Goal: Information Seeking & Learning: Learn about a topic

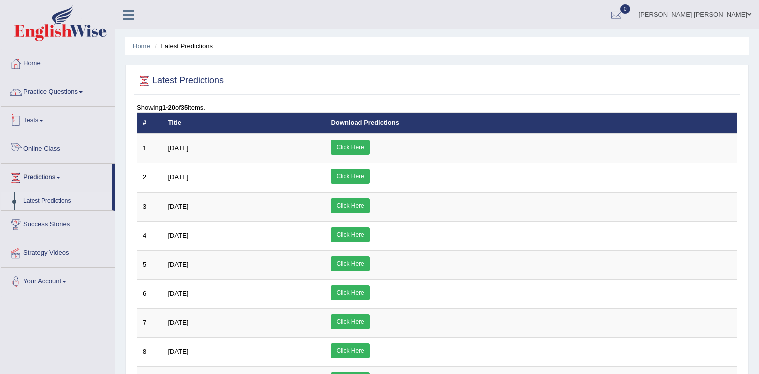
drag, startPoint x: 0, startPoint y: 0, endPoint x: 52, endPoint y: 95, distance: 108.6
click at [52, 95] on link "Practice Questions" at bounding box center [58, 90] width 114 height 25
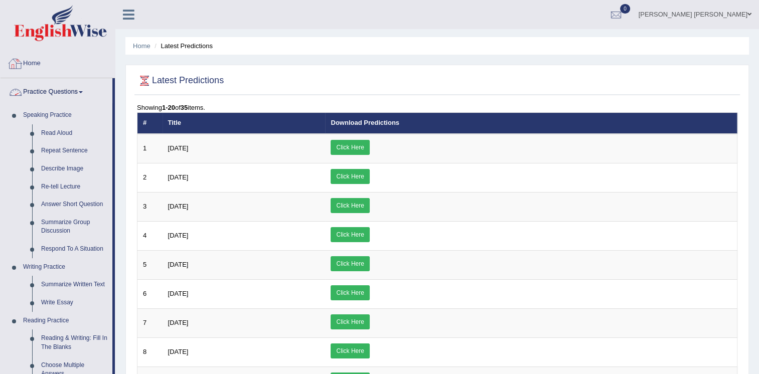
click at [34, 73] on link "Home" at bounding box center [58, 62] width 114 height 25
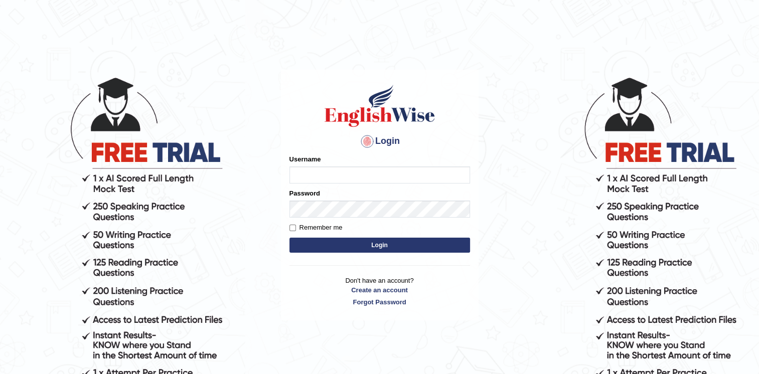
type input "Fatimasaif"
click at [384, 243] on button "Login" at bounding box center [379, 245] width 180 height 15
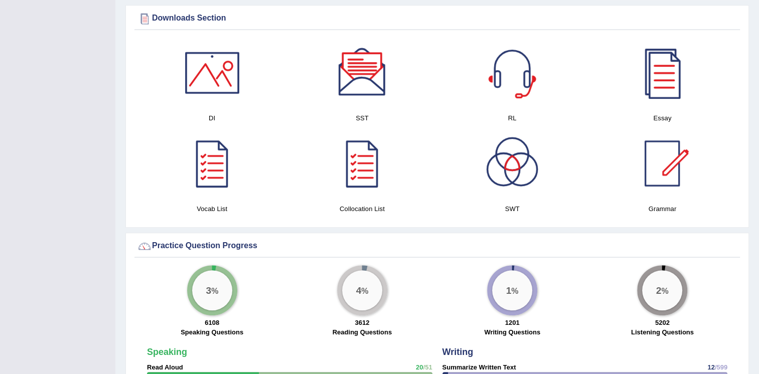
scroll to position [543, 0]
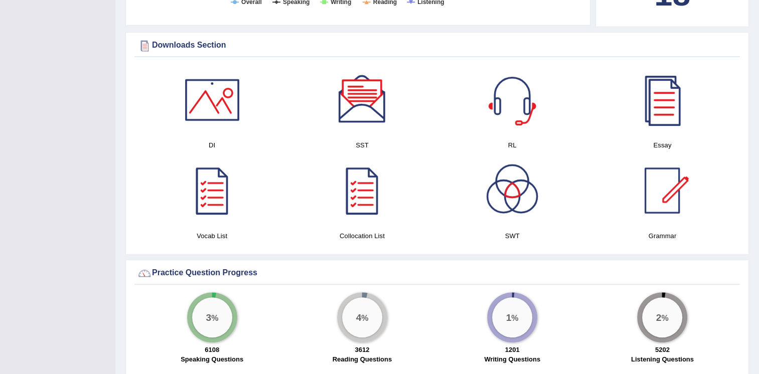
click at [681, 118] on div at bounding box center [662, 100] width 70 height 70
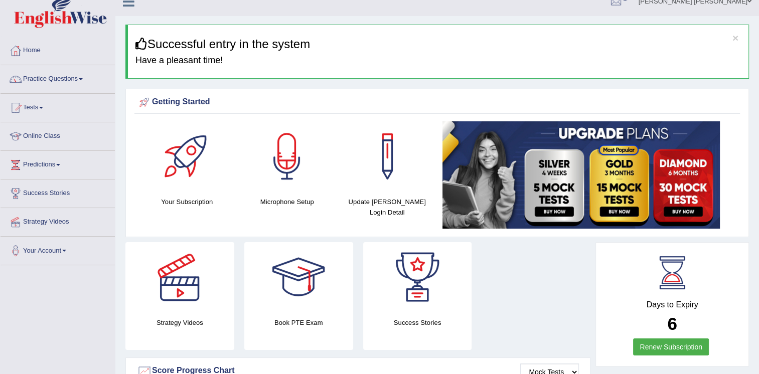
scroll to position [0, 0]
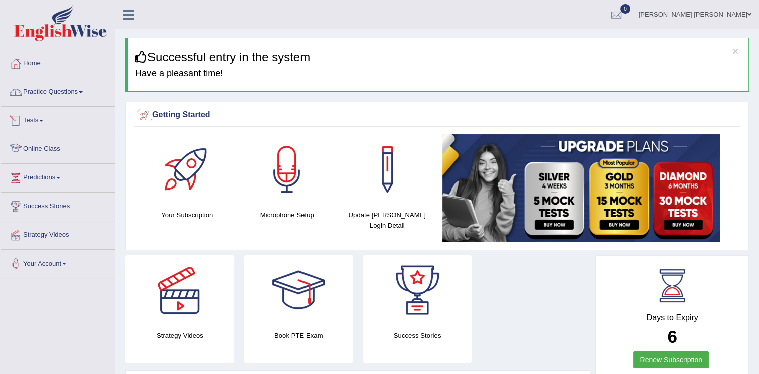
click at [66, 93] on link "Practice Questions" at bounding box center [58, 90] width 114 height 25
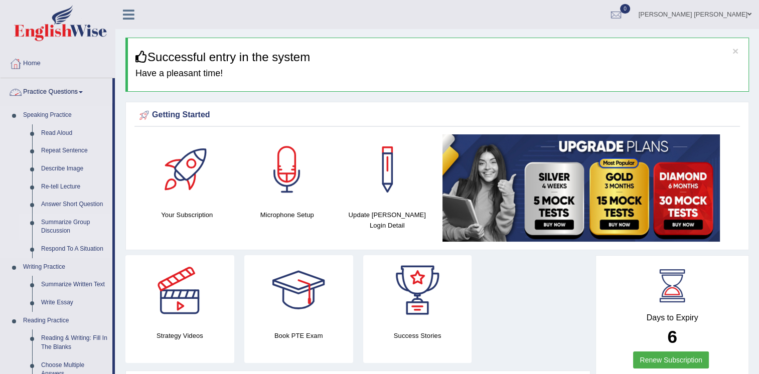
scroll to position [50, 0]
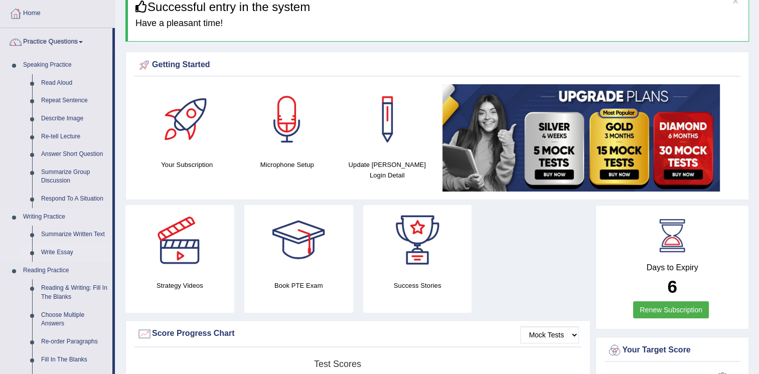
click at [55, 251] on link "Write Essay" at bounding box center [75, 253] width 76 height 18
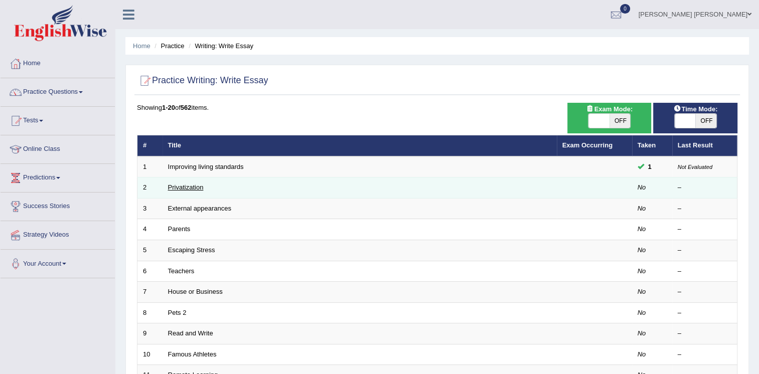
click at [179, 187] on link "Privatization" at bounding box center [186, 187] width 36 height 8
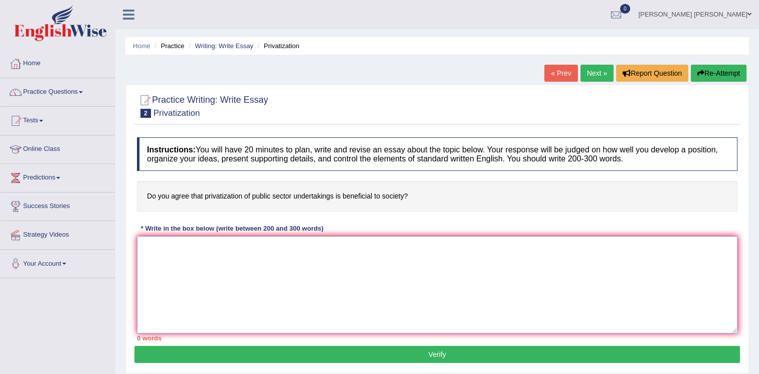
paste textarea "The increasing influence of (essay topic) on our lives has ignited numerous dis…"
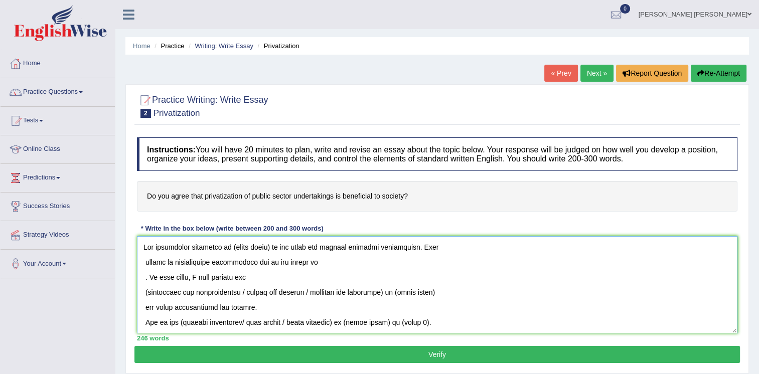
click at [273, 250] on textarea at bounding box center [437, 284] width 600 height 97
drag, startPoint x: 143, startPoint y: 293, endPoint x: 405, endPoint y: 294, distance: 261.7
click at [399, 294] on textarea at bounding box center [437, 284] width 600 height 97
click at [406, 294] on textarea at bounding box center [437, 284] width 600 height 97
click at [139, 295] on textarea at bounding box center [437, 284] width 600 height 97
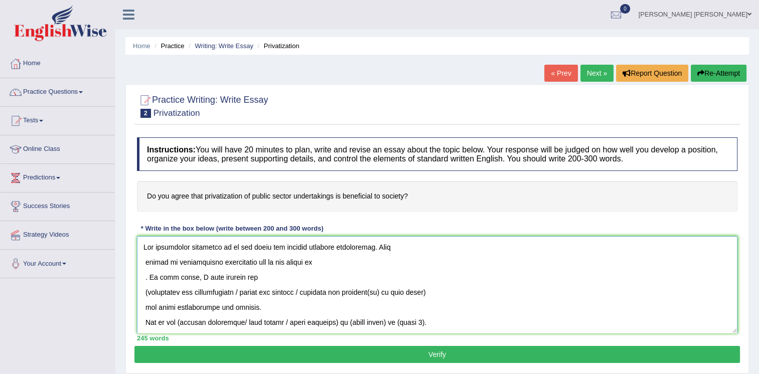
drag, startPoint x: 142, startPoint y: 294, endPoint x: 446, endPoint y: 291, distance: 303.3
click at [446, 291] on textarea at bounding box center [437, 284] width 600 height 97
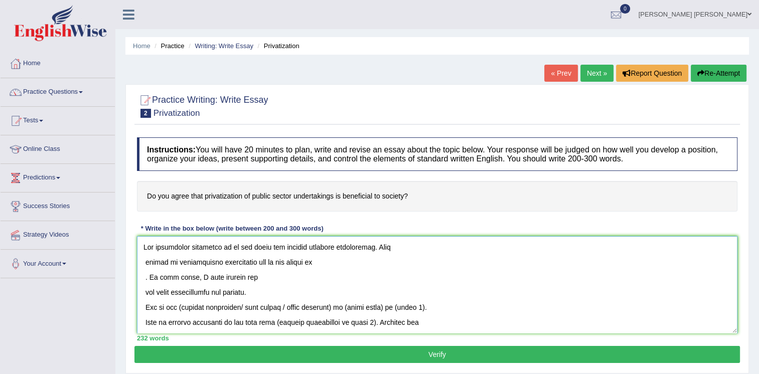
drag, startPoint x: 177, startPoint y: 307, endPoint x: 346, endPoint y: 309, distance: 168.5
click at [346, 309] on textarea at bounding box center [437, 284] width 600 height 97
drag, startPoint x: 184, startPoint y: 308, endPoint x: 228, endPoint y: 306, distance: 43.6
click at [228, 306] on textarea at bounding box center [437, 284] width 600 height 97
drag, startPoint x: 195, startPoint y: 309, endPoint x: 221, endPoint y: 309, distance: 25.6
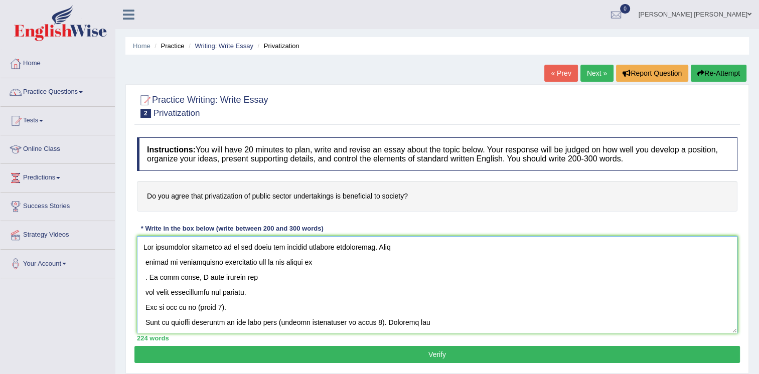
click at [221, 309] on textarea at bounding box center [437, 284] width 600 height 97
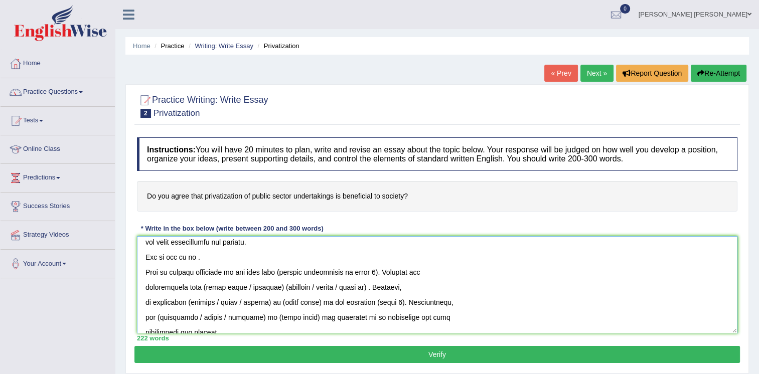
drag, startPoint x: 271, startPoint y: 275, endPoint x: 366, endPoint y: 269, distance: 95.4
click at [366, 269] on textarea at bounding box center [437, 284] width 600 height 97
drag, startPoint x: 204, startPoint y: 286, endPoint x: 377, endPoint y: 285, distance: 173.0
click at [377, 285] on textarea at bounding box center [437, 284] width 600 height 97
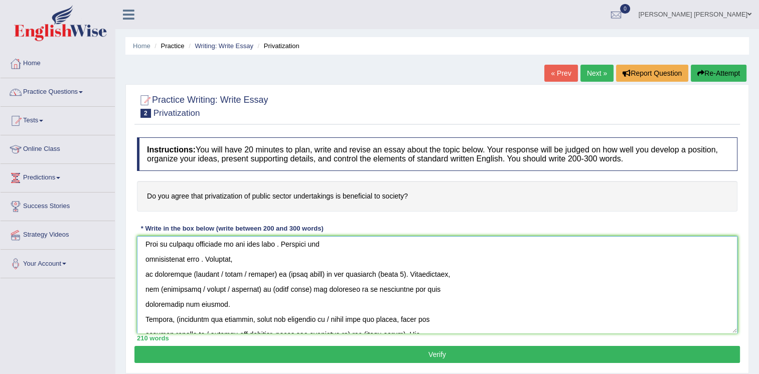
scroll to position [100, 0]
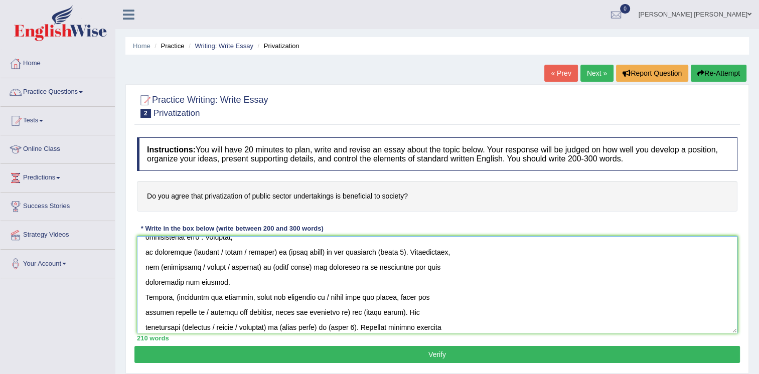
drag, startPoint x: 189, startPoint y: 252, endPoint x: 271, endPoint y: 248, distance: 82.3
click at [271, 248] on textarea at bounding box center [437, 284] width 600 height 97
drag, startPoint x: 209, startPoint y: 254, endPoint x: 251, endPoint y: 256, distance: 41.7
click at [251, 256] on textarea at bounding box center [437, 284] width 600 height 97
click at [242, 256] on textarea at bounding box center [437, 284] width 600 height 97
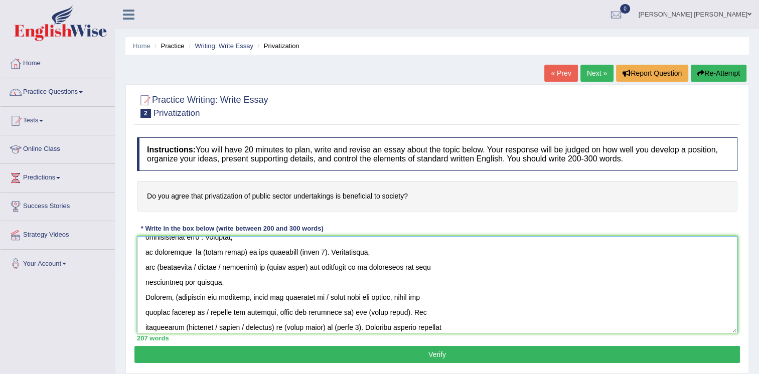
drag, startPoint x: 196, startPoint y: 252, endPoint x: 237, endPoint y: 254, distance: 40.6
click at [237, 254] on textarea at bounding box center [437, 284] width 600 height 97
click at [231, 253] on textarea at bounding box center [437, 284] width 600 height 97
drag, startPoint x: 241, startPoint y: 252, endPoint x: 268, endPoint y: 252, distance: 27.1
click at [268, 252] on textarea at bounding box center [437, 284] width 600 height 97
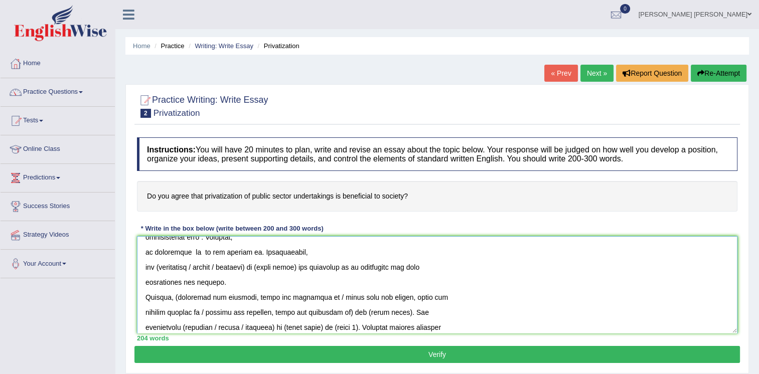
drag, startPoint x: 157, startPoint y: 265, endPoint x: 263, endPoint y: 270, distance: 105.9
click at [263, 270] on textarea at bounding box center [437, 284] width 600 height 97
drag, startPoint x: 165, startPoint y: 270, endPoint x: 205, endPoint y: 269, distance: 39.1
click at [205, 269] on textarea at bounding box center [437, 284] width 600 height 97
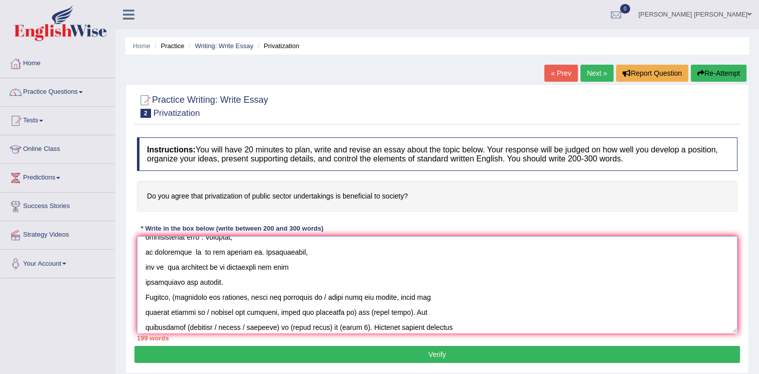
drag, startPoint x: 174, startPoint y: 296, endPoint x: 395, endPoint y: 315, distance: 221.5
click at [395, 315] on textarea at bounding box center [437, 284] width 600 height 97
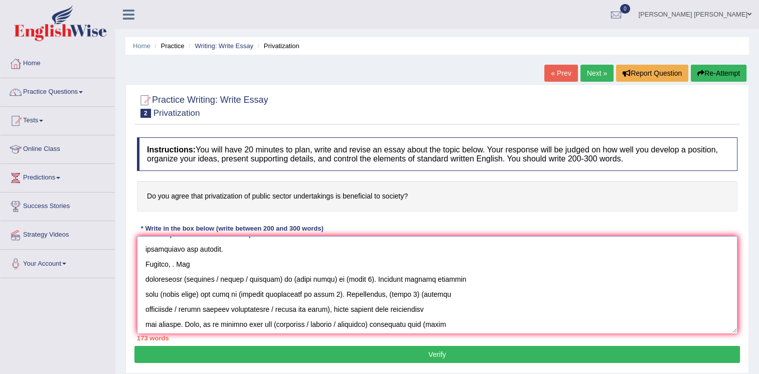
scroll to position [150, 0]
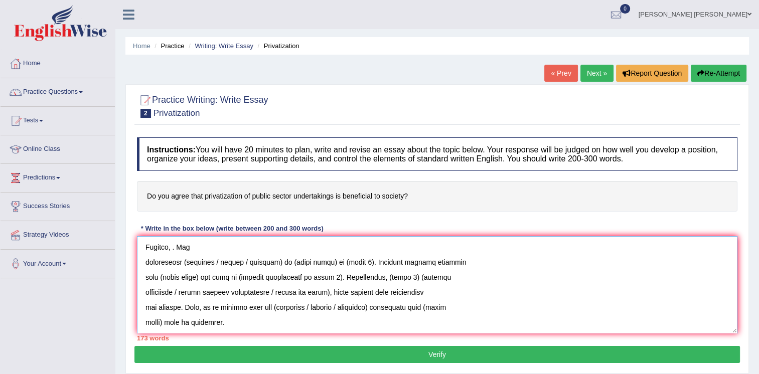
drag, startPoint x: 178, startPoint y: 266, endPoint x: 355, endPoint y: 266, distance: 176.5
click at [355, 266] on textarea at bounding box center [437, 284] width 600 height 97
drag, startPoint x: 177, startPoint y: 281, endPoint x: 203, endPoint y: 285, distance: 25.8
click at [203, 285] on textarea at bounding box center [437, 284] width 600 height 97
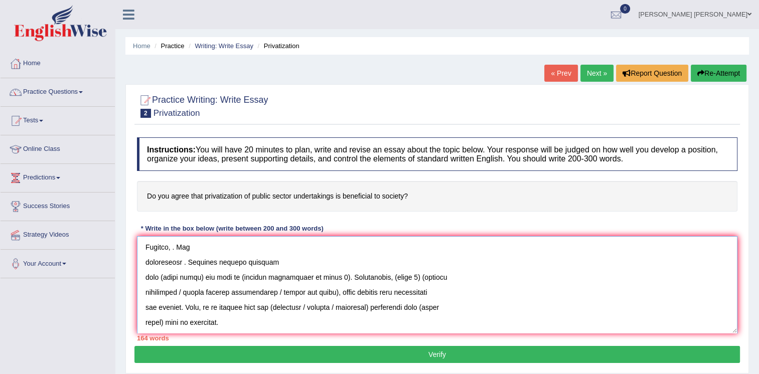
click at [199, 283] on textarea at bounding box center [437, 284] width 600 height 97
drag, startPoint x: 159, startPoint y: 277, endPoint x: 200, endPoint y: 280, distance: 41.2
click at [200, 280] on textarea at bounding box center [437, 284] width 600 height 97
drag, startPoint x: 196, startPoint y: 278, endPoint x: 292, endPoint y: 278, distance: 96.3
click at [292, 278] on textarea at bounding box center [437, 284] width 600 height 97
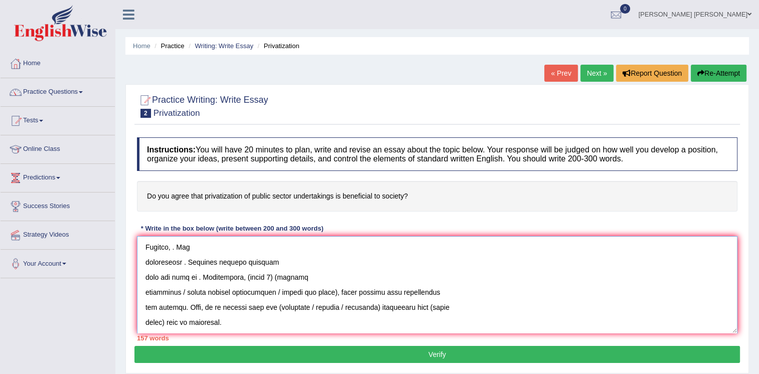
drag, startPoint x: 243, startPoint y: 279, endPoint x: 336, endPoint y: 293, distance: 94.3
click at [336, 293] on textarea at bounding box center [437, 284] width 600 height 97
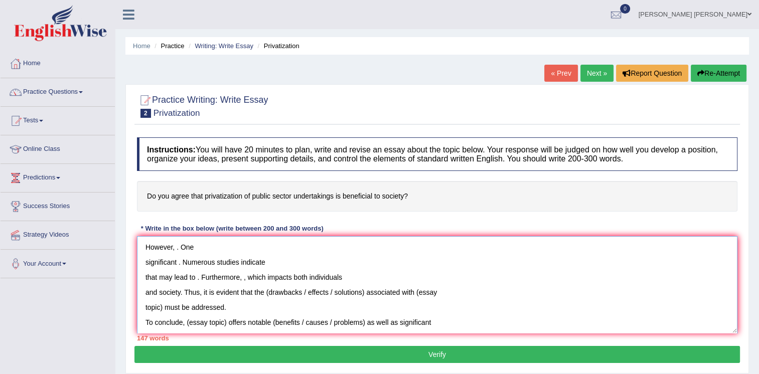
click at [266, 294] on textarea "The increasing influence of on our lives has ignited numerous discussions. This…" at bounding box center [437, 284] width 600 height 97
drag, startPoint x: 266, startPoint y: 294, endPoint x: 359, endPoint y: 295, distance: 92.8
click at [359, 295] on textarea "The increasing influence of on our lives has ignited numerous discussions. This…" at bounding box center [437, 284] width 600 height 97
click at [266, 295] on textarea "The increasing influence of on our lives has ignited numerous discussions. This…" at bounding box center [437, 284] width 600 height 97
click at [271, 293] on textarea "The increasing influence of on our lives has ignited numerous discussions. This…" at bounding box center [437, 284] width 600 height 97
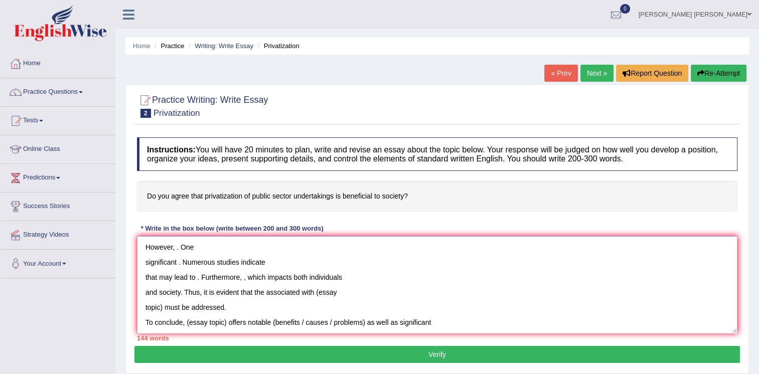
drag, startPoint x: 315, startPoint y: 296, endPoint x: 164, endPoint y: 308, distance: 151.3
click at [165, 309] on textarea "The increasing influence of on our lives has ignited numerous discussions. This…" at bounding box center [437, 284] width 600 height 97
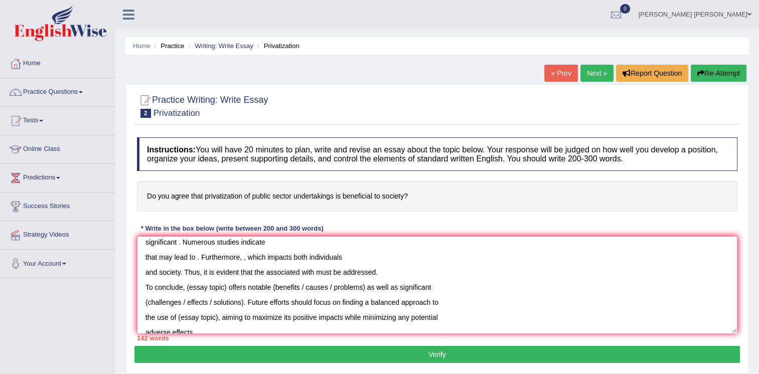
scroll to position [180, 0]
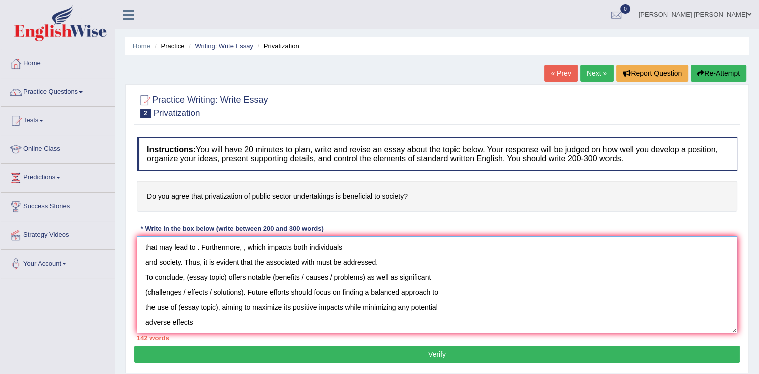
drag, startPoint x: 184, startPoint y: 278, endPoint x: 227, endPoint y: 279, distance: 42.1
click at [227, 279] on textarea "The increasing influence of on our lives has ignited numerous discussions. This…" at bounding box center [437, 284] width 600 height 97
drag, startPoint x: 231, startPoint y: 280, endPoint x: 325, endPoint y: 278, distance: 94.3
click at [325, 278] on textarea "The increasing influence of on our lives has ignited numerous discussions. This…" at bounding box center [437, 284] width 600 height 97
drag, startPoint x: 142, startPoint y: 289, endPoint x: 247, endPoint y: 292, distance: 104.3
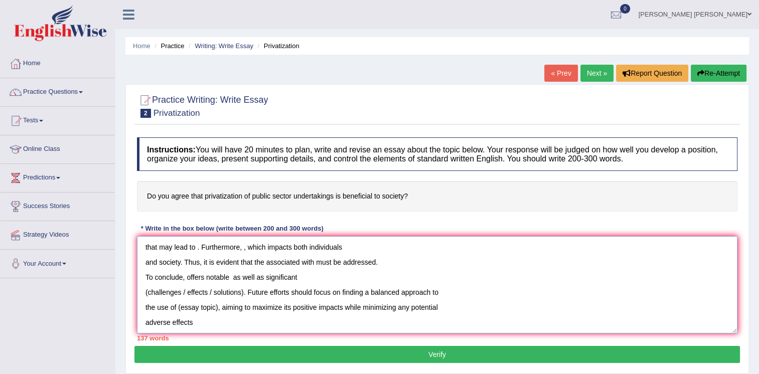
click at [247, 292] on textarea "The increasing influence of on our lives has ignited numerous discussions. This…" at bounding box center [437, 284] width 600 height 97
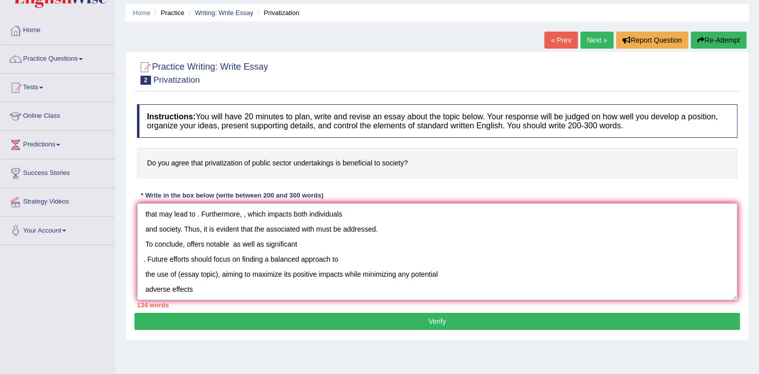
scroll to position [50, 0]
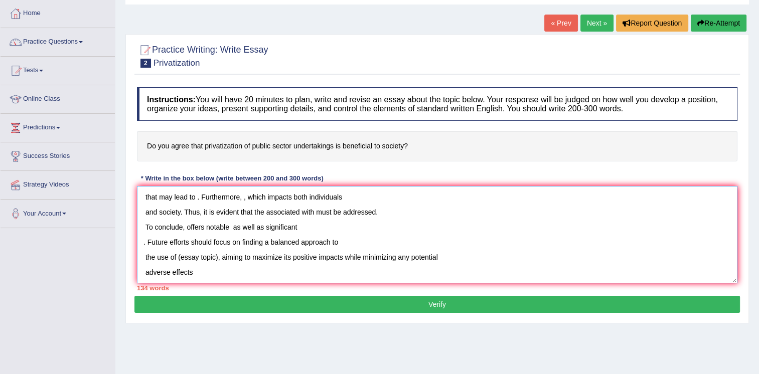
drag, startPoint x: 176, startPoint y: 260, endPoint x: 222, endPoint y: 262, distance: 45.2
click at [222, 262] on textarea "The increasing influence of on our lives has ignited numerous discussions. This…" at bounding box center [437, 234] width 600 height 97
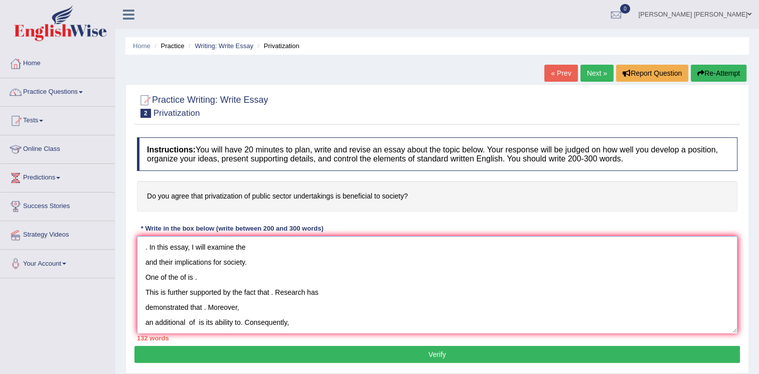
scroll to position [0, 0]
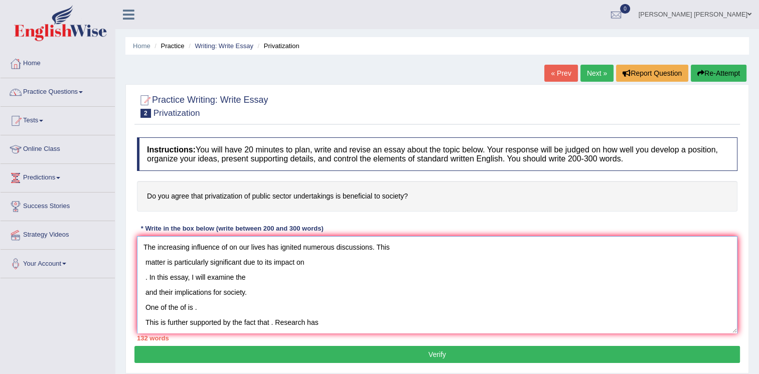
click at [231, 249] on textarea "The increasing influence of on our lives has ignited numerous discussions. This…" at bounding box center [437, 284] width 600 height 97
click at [319, 259] on textarea "The increasing influence of privatization of public sectors on our lives has ig…" at bounding box center [437, 284] width 600 height 97
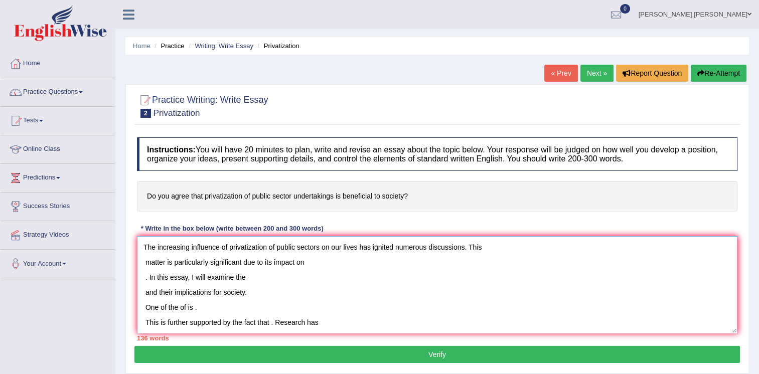
click at [319, 259] on textarea "The increasing influence of privatization of public sectors on our lives has ig…" at bounding box center [437, 284] width 600 height 97
click at [271, 274] on textarea "The increasing influence of privatization of public sectors on our lives has ig…" at bounding box center [437, 284] width 600 height 97
click at [175, 310] on textarea "The increasing influence of privatization of public sectors on our lives has ig…" at bounding box center [437, 284] width 600 height 97
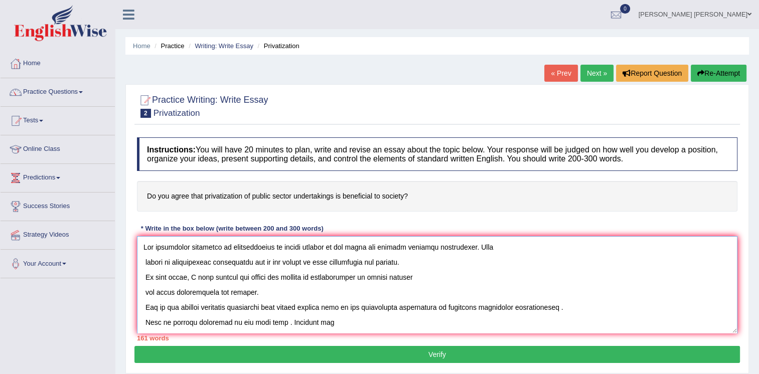
scroll to position [9, 0]
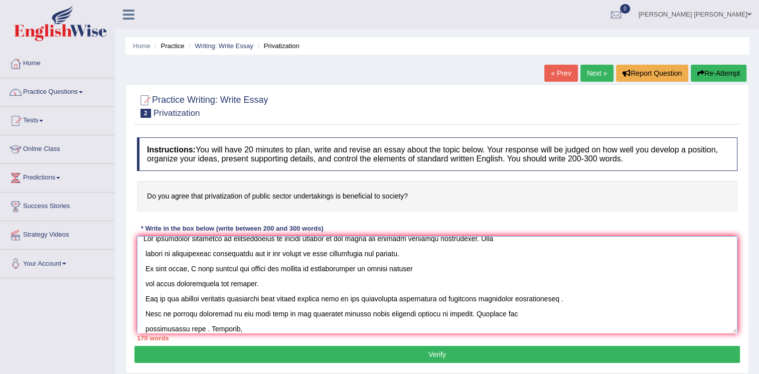
click at [202, 328] on textarea at bounding box center [437, 284] width 600 height 97
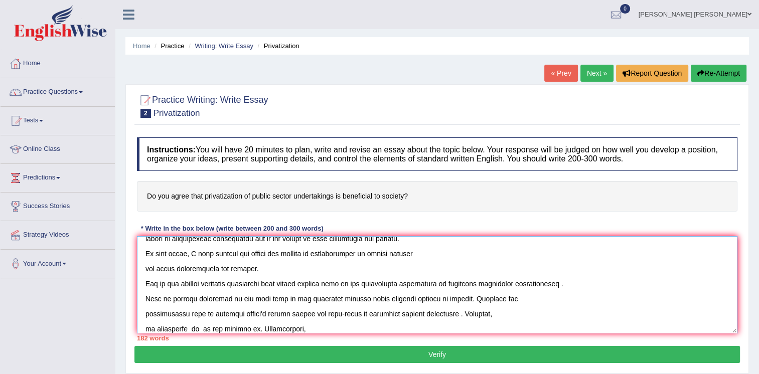
scroll to position [39, 0]
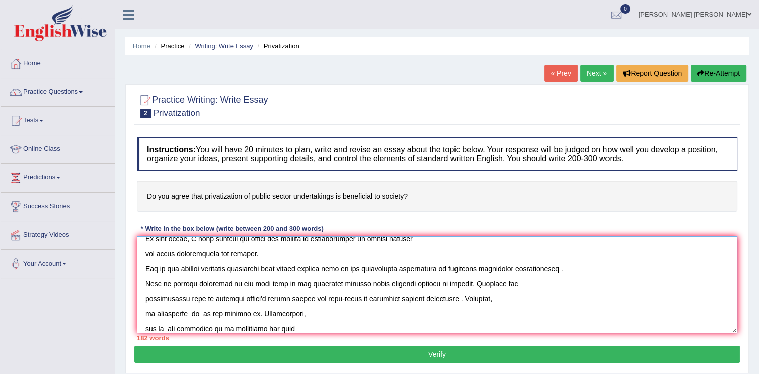
click at [197, 316] on textarea at bounding box center [437, 284] width 600 height 97
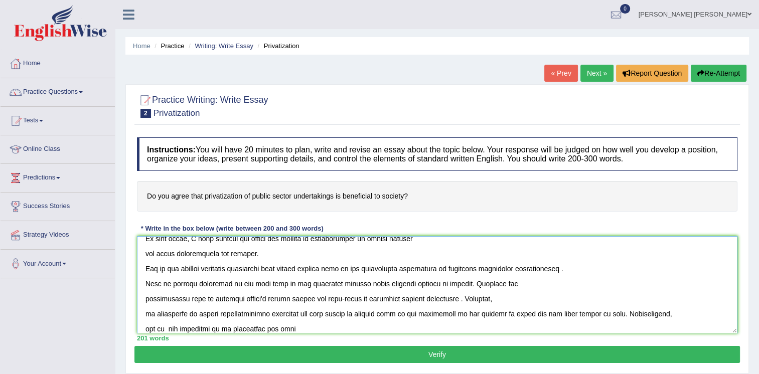
click at [156, 332] on textarea at bounding box center [437, 284] width 600 height 97
click at [185, 329] on textarea at bounding box center [437, 284] width 600 height 97
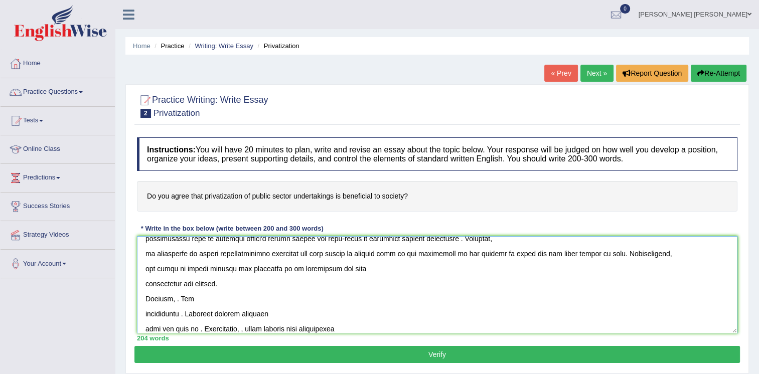
scroll to position [114, 0]
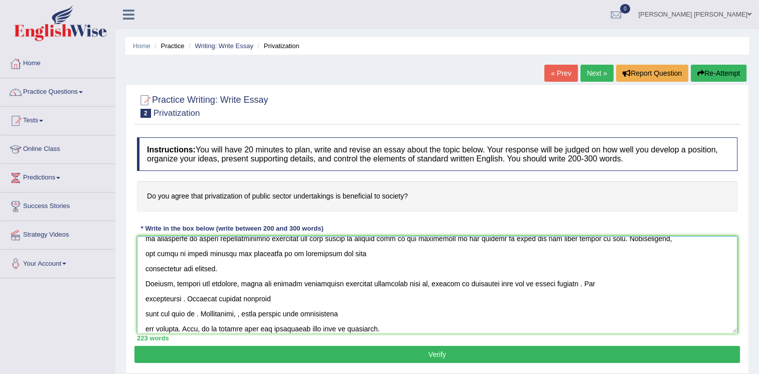
click at [180, 296] on textarea at bounding box center [437, 284] width 600 height 97
click at [626, 307] on textarea at bounding box center [437, 284] width 600 height 97
click at [631, 302] on textarea at bounding box center [437, 284] width 600 height 97
click at [156, 314] on textarea at bounding box center [437, 284] width 600 height 97
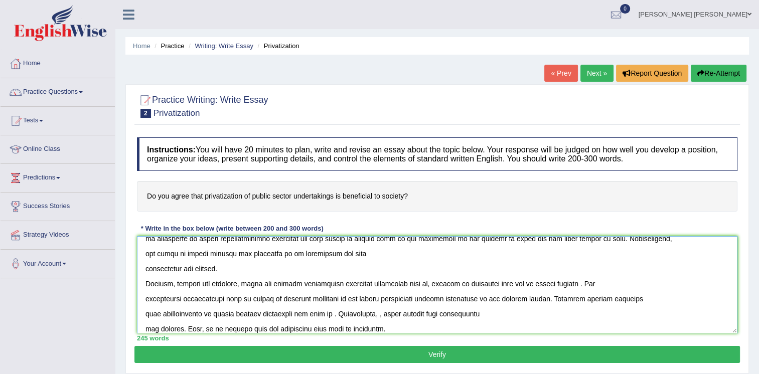
click at [329, 316] on textarea at bounding box center [437, 284] width 600 height 97
click at [497, 316] on textarea at bounding box center [437, 284] width 600 height 97
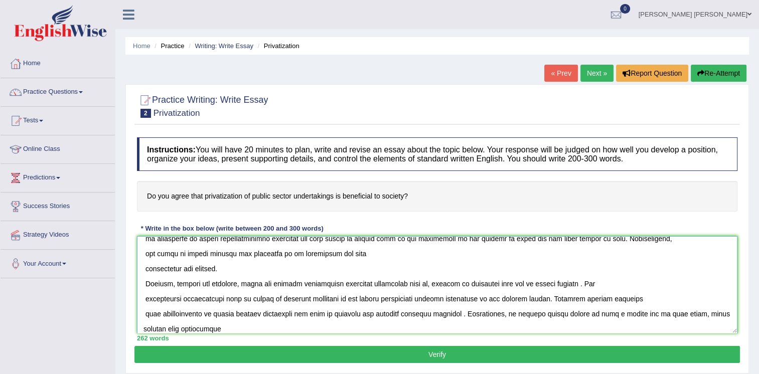
scroll to position [189, 0]
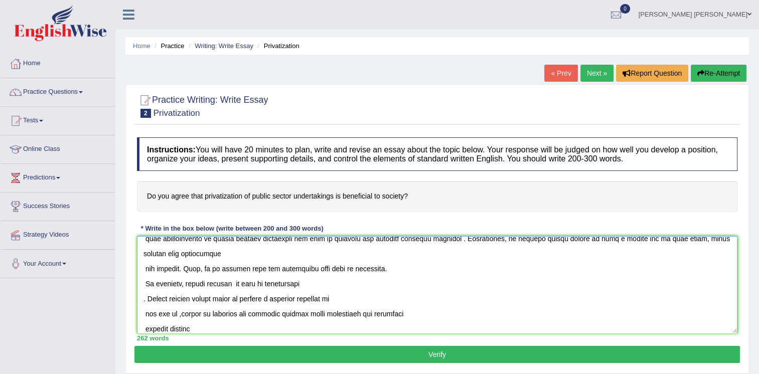
click at [299, 268] on textarea at bounding box center [437, 284] width 600 height 97
click at [184, 285] on textarea at bounding box center [437, 284] width 600 height 97
click at [239, 282] on textarea at bounding box center [437, 284] width 600 height 97
click at [339, 289] on textarea at bounding box center [437, 284] width 600 height 97
click at [148, 300] on textarea at bounding box center [437, 284] width 600 height 97
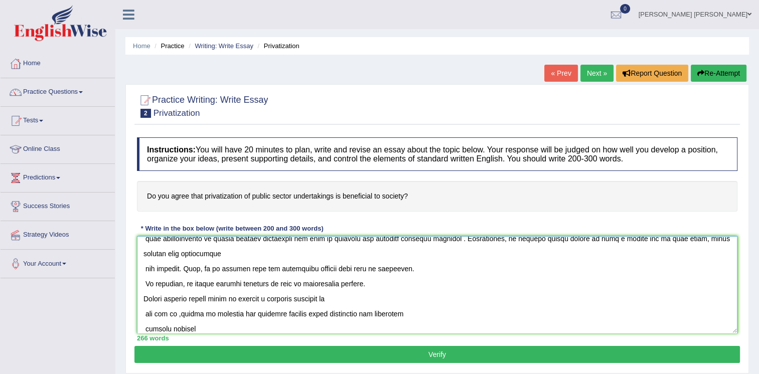
click at [179, 317] on textarea at bounding box center [437, 284] width 600 height 97
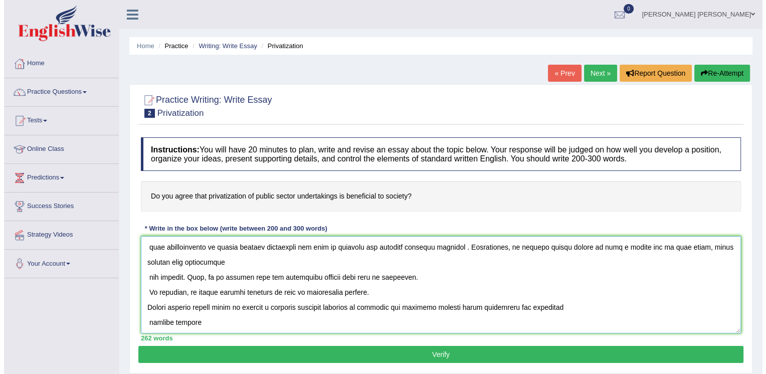
scroll to position [180, 0]
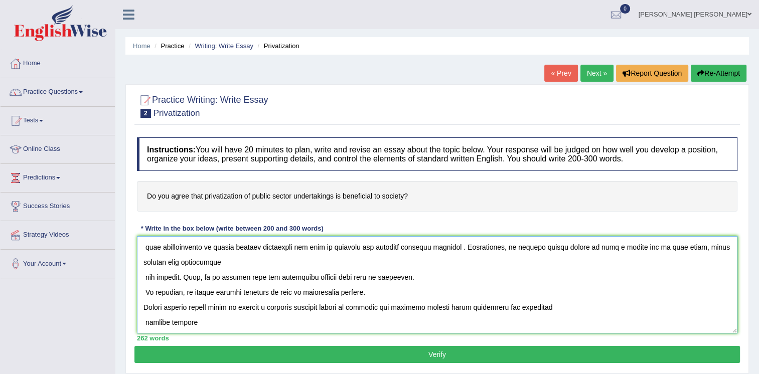
click at [198, 323] on textarea at bounding box center [437, 284] width 600 height 97
type textarea "The increasing influence of privatization of public sectors on our lives has ig…"
click at [259, 356] on button "Verify" at bounding box center [436, 354] width 605 height 17
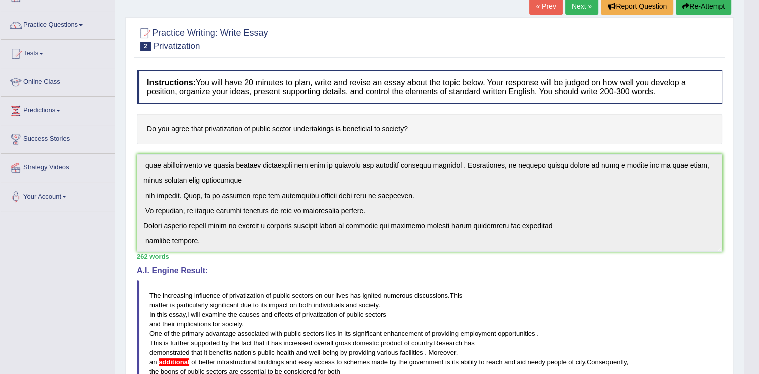
scroll to position [0, 0]
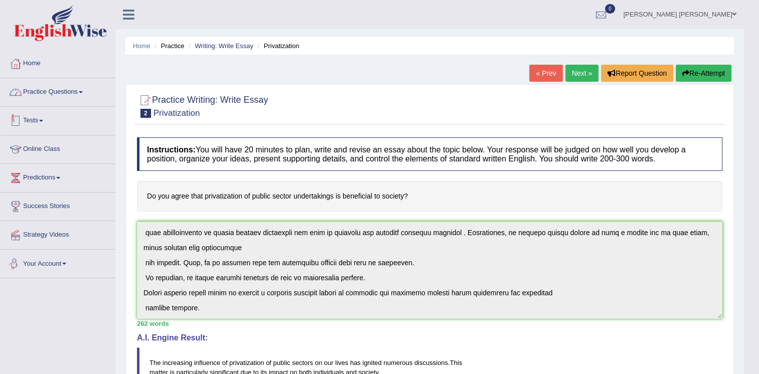
click at [29, 92] on link "Practice Questions" at bounding box center [58, 90] width 114 height 25
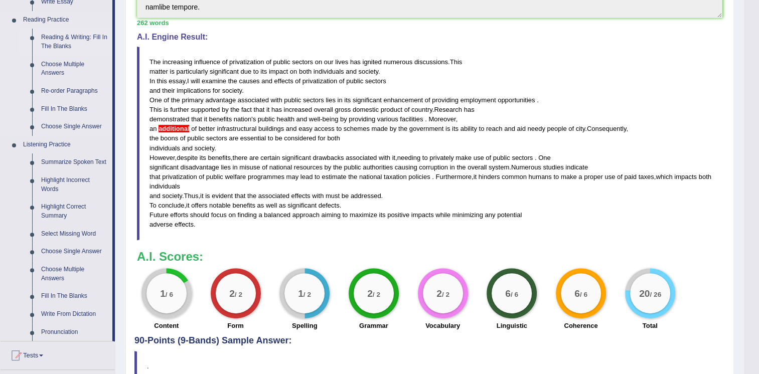
scroll to position [401, 0]
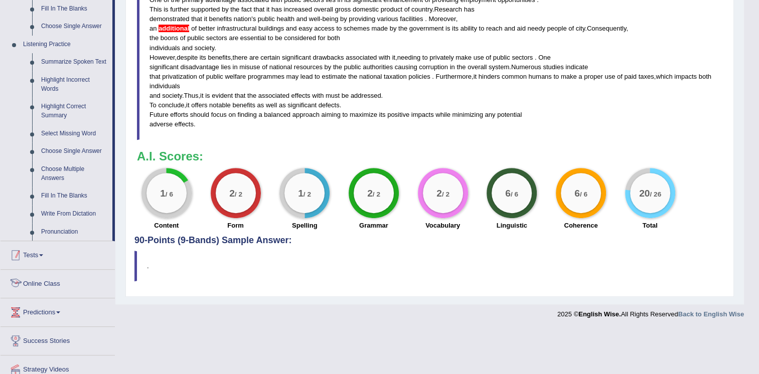
click at [50, 257] on link "Tests" at bounding box center [58, 253] width 114 height 25
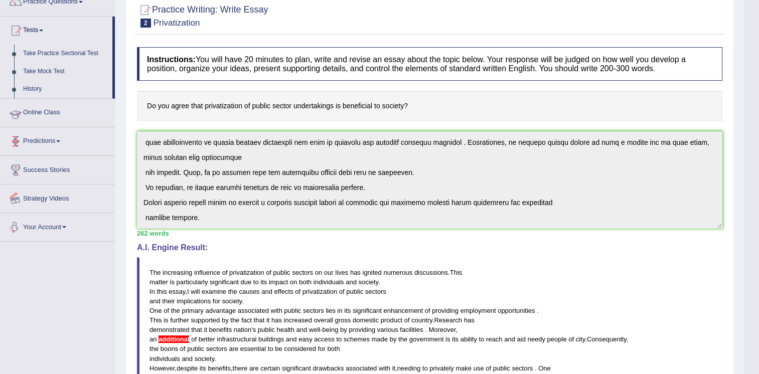
scroll to position [0, 0]
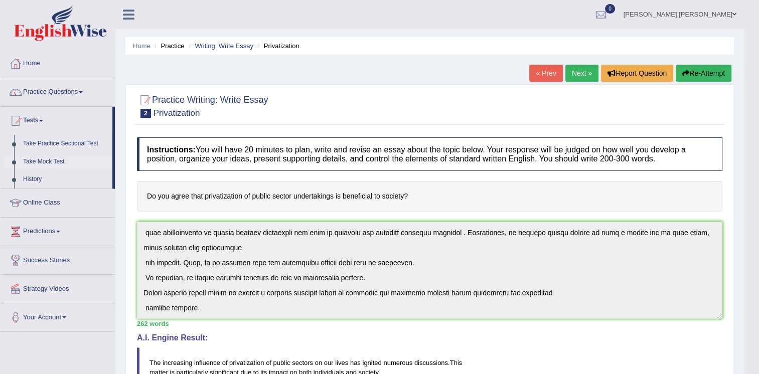
click at [59, 161] on link "Take Mock Test" at bounding box center [66, 162] width 94 height 18
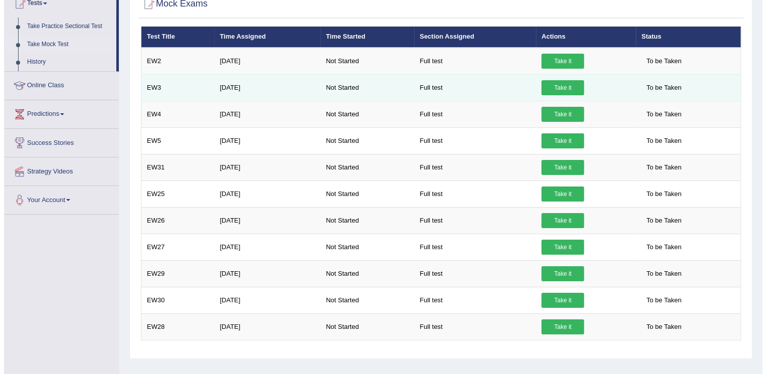
scroll to position [100, 0]
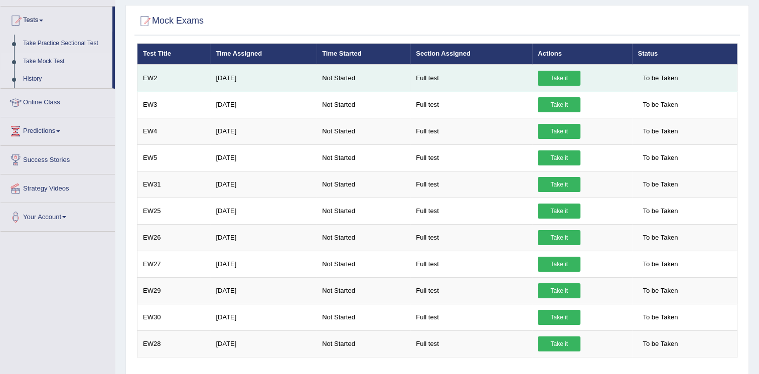
click at [548, 78] on link "Take it" at bounding box center [558, 78] width 43 height 15
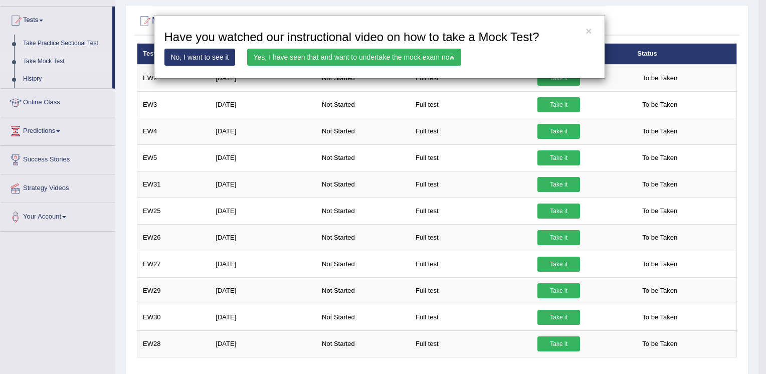
click at [422, 156] on div "× Have you watched our instructional video on how to take a Mock Test? No, I wa…" at bounding box center [383, 187] width 766 height 374
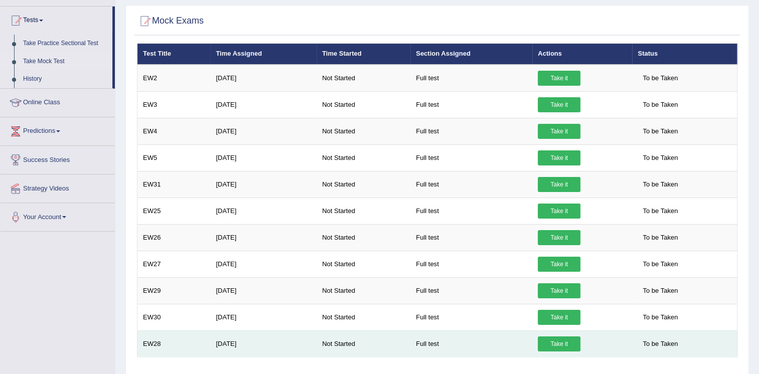
click at [566, 342] on link "Take it" at bounding box center [558, 343] width 43 height 15
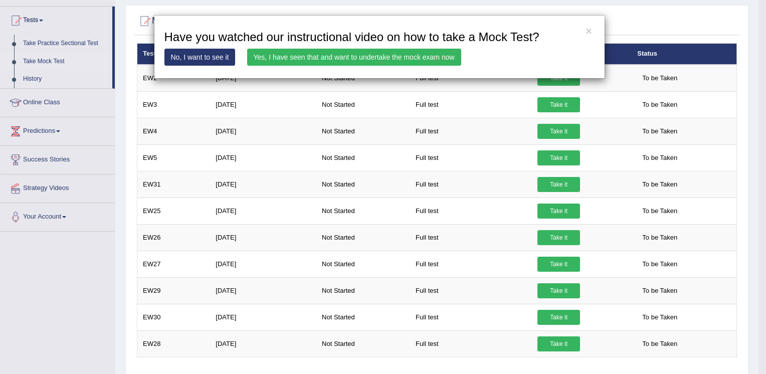
click at [432, 62] on link "Yes, I have seen that and want to undertake the mock exam now" at bounding box center [354, 57] width 214 height 17
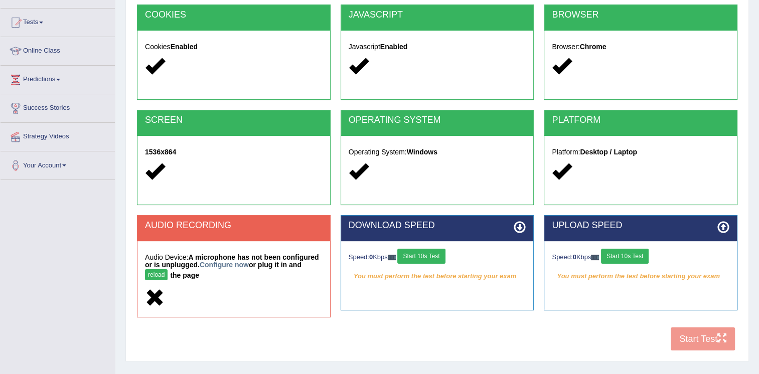
scroll to position [100, 0]
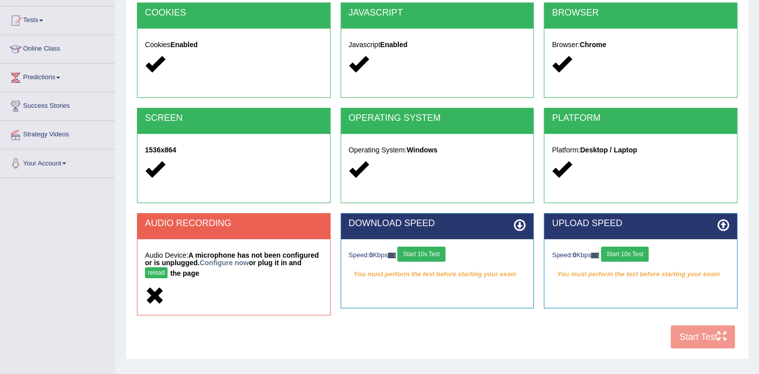
click at [167, 267] on button "reload" at bounding box center [156, 272] width 23 height 11
click at [438, 252] on button "Start 10s Test" at bounding box center [421, 254] width 48 height 15
click at [606, 253] on button "Start 10s Test" at bounding box center [625, 254] width 48 height 15
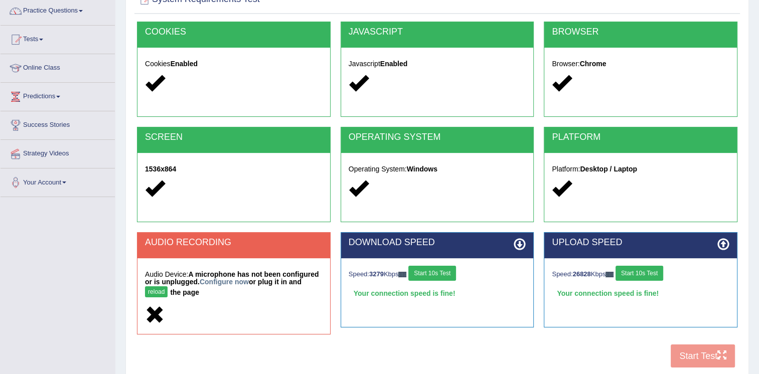
scroll to position [50, 0]
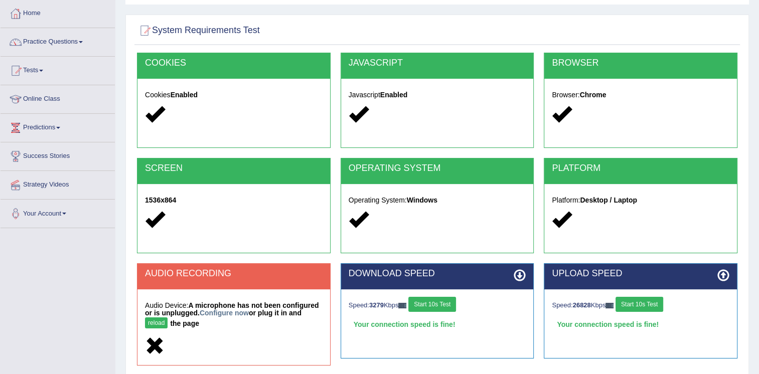
click at [167, 317] on button "reload" at bounding box center [156, 322] width 23 height 11
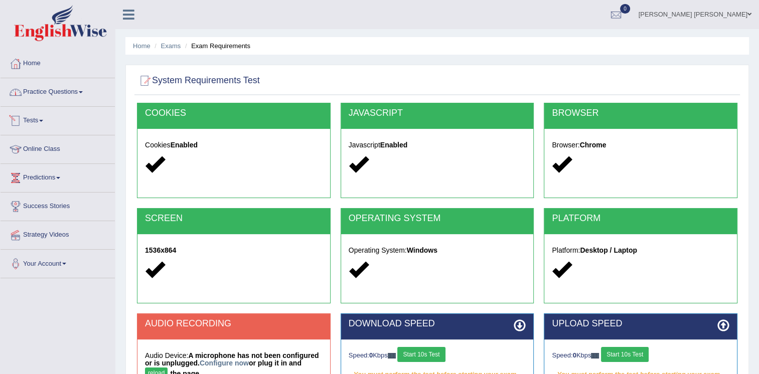
click at [83, 93] on span at bounding box center [81, 92] width 4 height 2
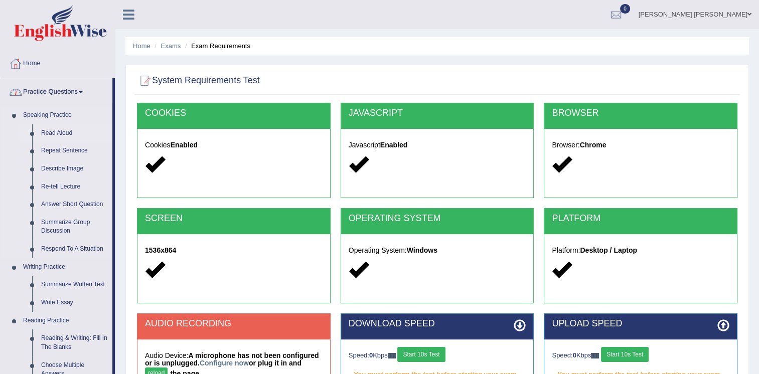
click at [71, 135] on link "Read Aloud" at bounding box center [75, 133] width 76 height 18
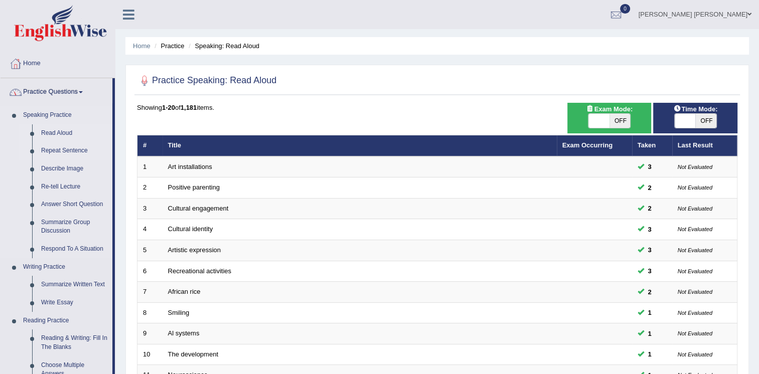
click at [65, 154] on link "Repeat Sentence" at bounding box center [75, 151] width 76 height 18
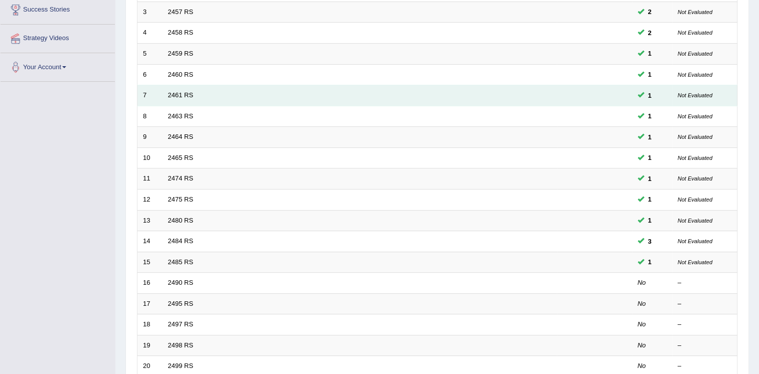
scroll to position [251, 0]
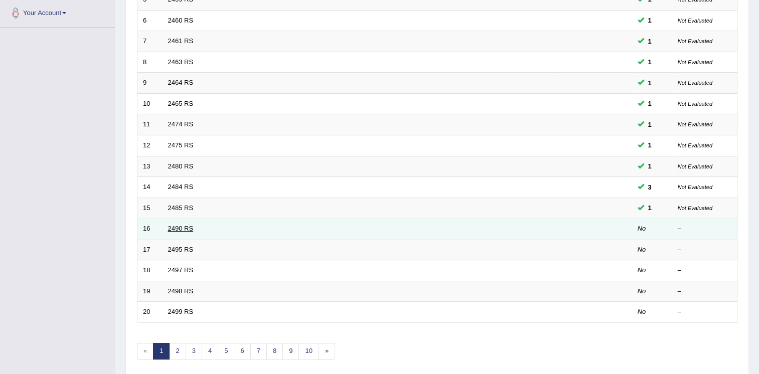
click at [182, 225] on link "2490 RS" at bounding box center [181, 229] width 26 height 8
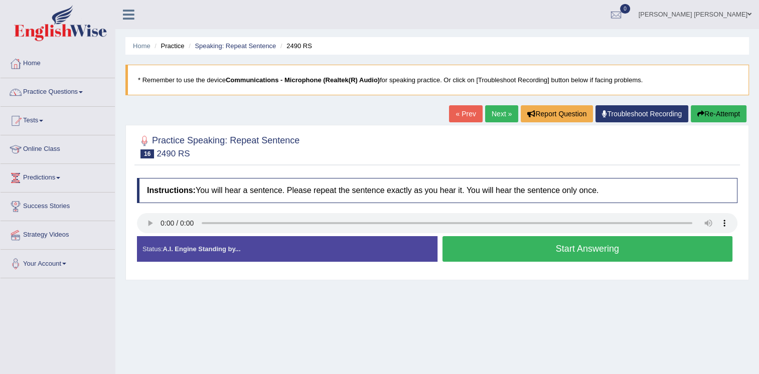
click at [251, 358] on div "Home Practice Speaking: Repeat Sentence 2490 RS * Remember to use the device Co…" at bounding box center [436, 250] width 643 height 501
click at [16, 64] on div at bounding box center [15, 63] width 15 height 15
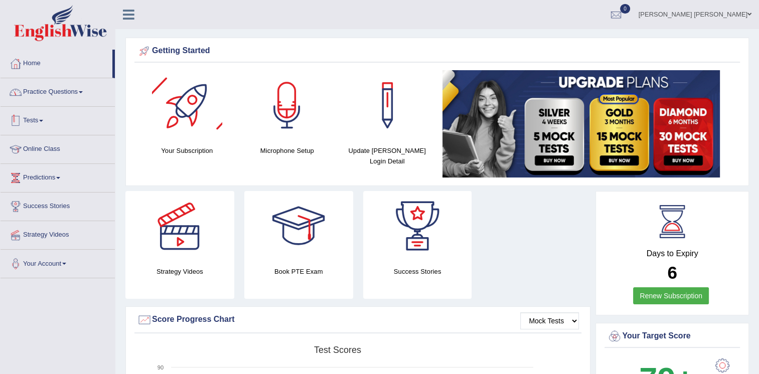
click at [62, 96] on link "Practice Questions" at bounding box center [58, 90] width 114 height 25
click at [76, 87] on link "Practice Questions" at bounding box center [58, 90] width 114 height 25
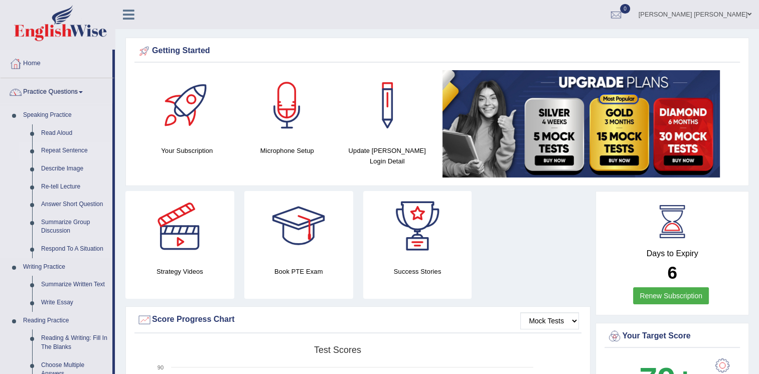
click at [55, 153] on link "Repeat Sentence" at bounding box center [75, 151] width 76 height 18
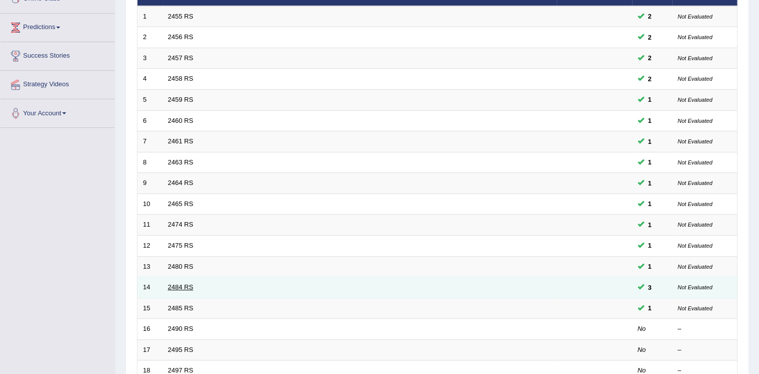
click at [191, 283] on link "2484 RS" at bounding box center [181, 287] width 26 height 8
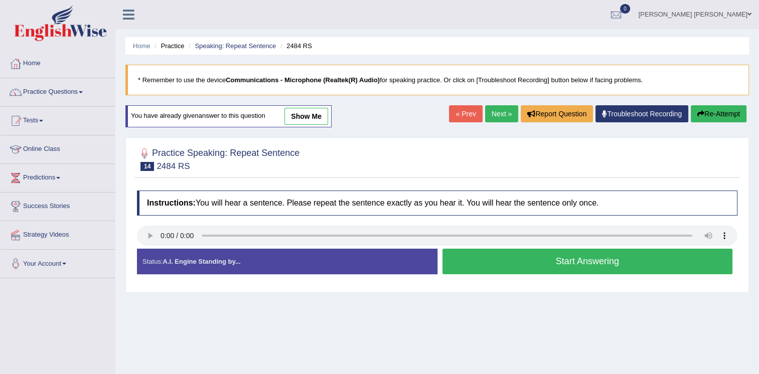
click at [562, 262] on button "Start Answering" at bounding box center [587, 262] width 290 height 26
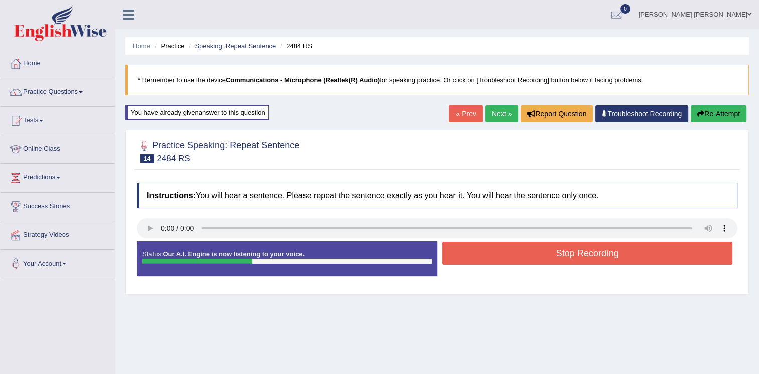
click at [565, 257] on button "Stop Recording" at bounding box center [587, 253] width 290 height 23
click at [565, 257] on div "Status: Our A.I. Engine is now listening to your voice. Start Answering Stop Re…" at bounding box center [437, 263] width 600 height 45
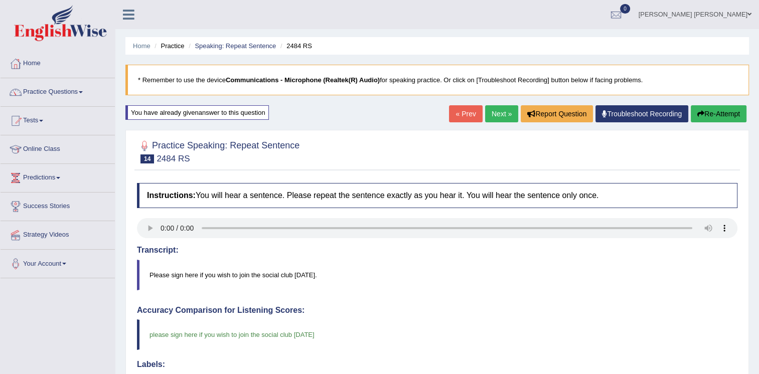
click at [509, 117] on link "Next »" at bounding box center [501, 113] width 33 height 17
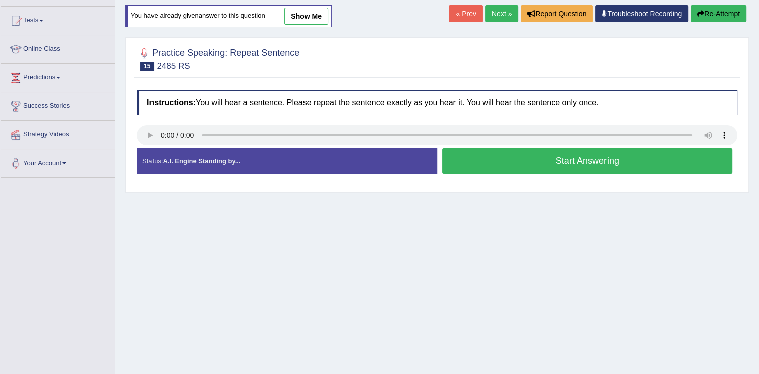
click at [557, 163] on button "Start Answering" at bounding box center [587, 161] width 290 height 26
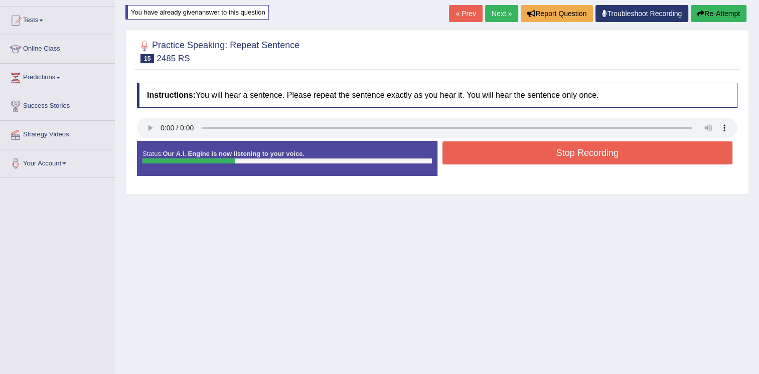
click at [568, 155] on button "Stop Recording" at bounding box center [587, 152] width 290 height 23
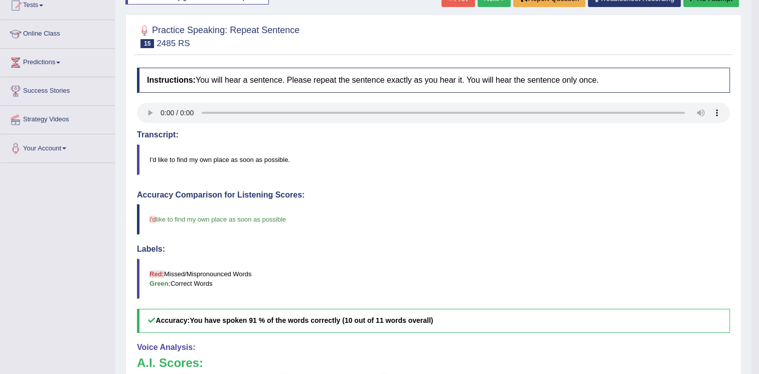
scroll to position [2, 0]
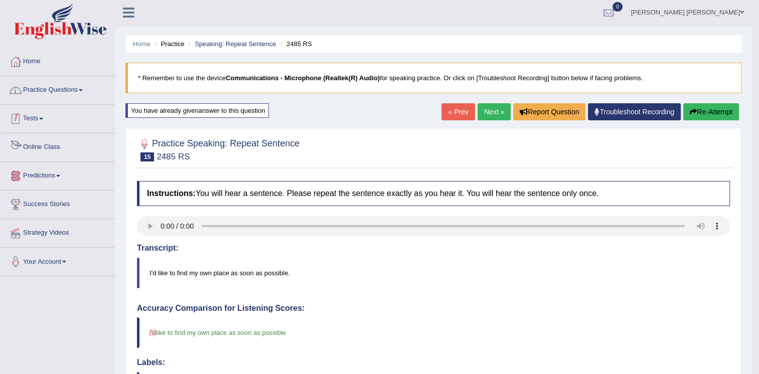
click at [24, 93] on link "Practice Questions" at bounding box center [58, 88] width 114 height 25
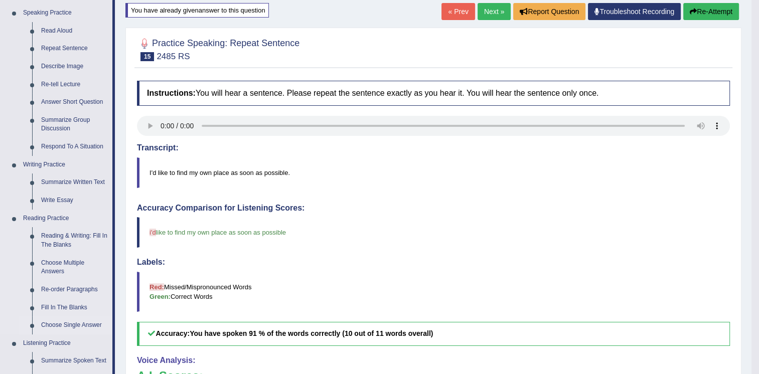
scroll to position [52, 0]
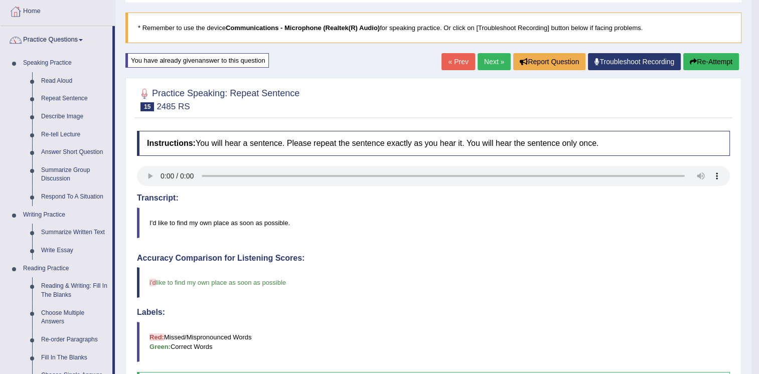
click at [290, 30] on b "Communications - Microphone (Realtek(R) Audio)" at bounding box center [303, 28] width 154 height 8
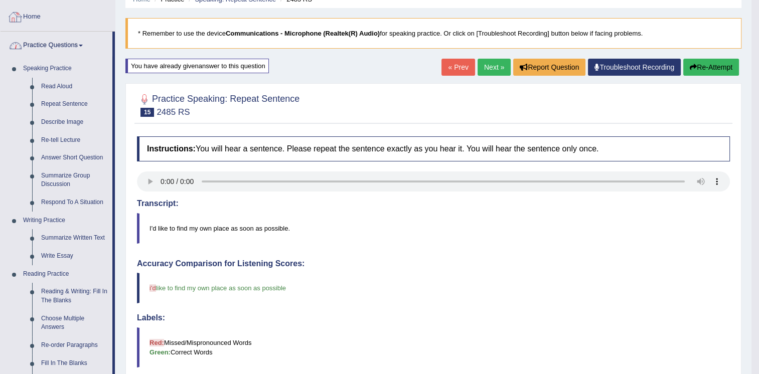
scroll to position [50, 0]
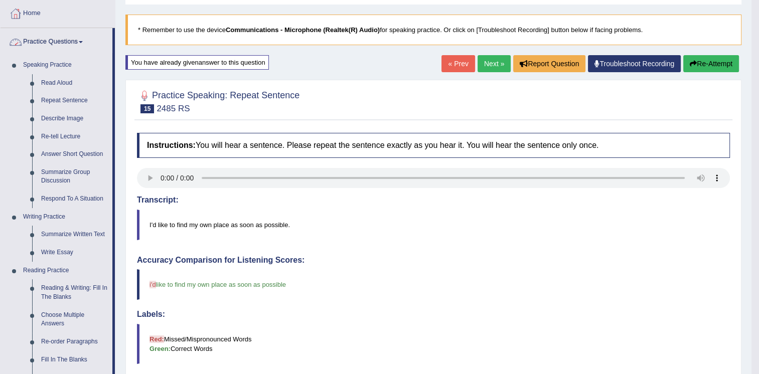
click at [83, 45] on link "Practice Questions" at bounding box center [57, 40] width 112 height 25
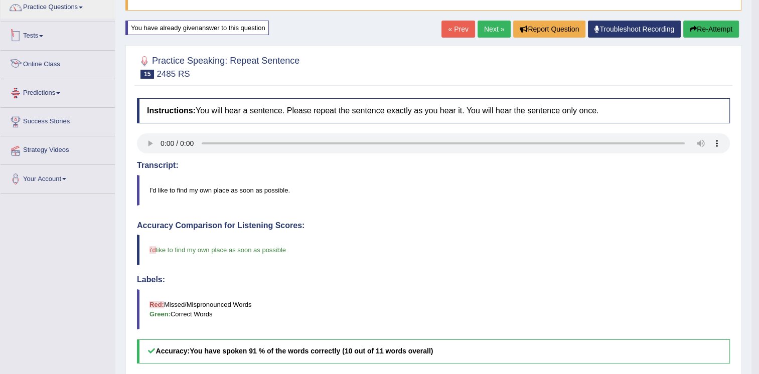
scroll to position [100, 0]
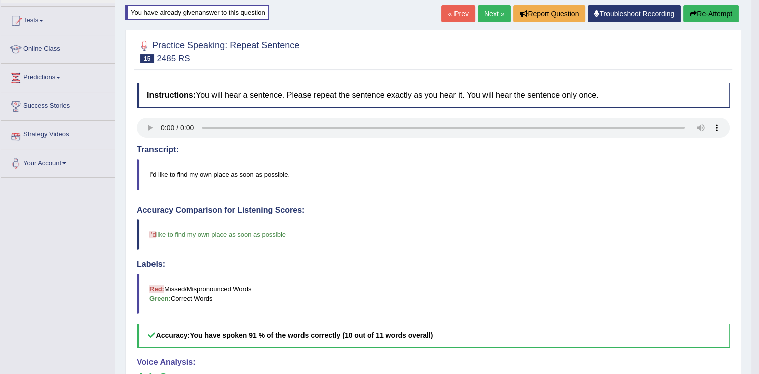
click at [56, 29] on link "Tests" at bounding box center [58, 19] width 114 height 25
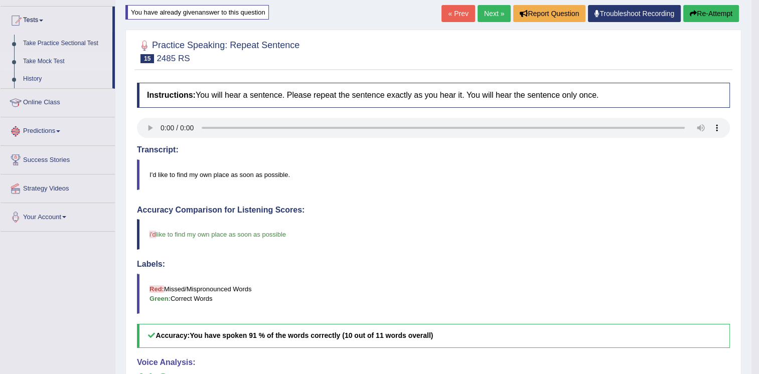
click at [47, 55] on link "Take Mock Test" at bounding box center [66, 62] width 94 height 18
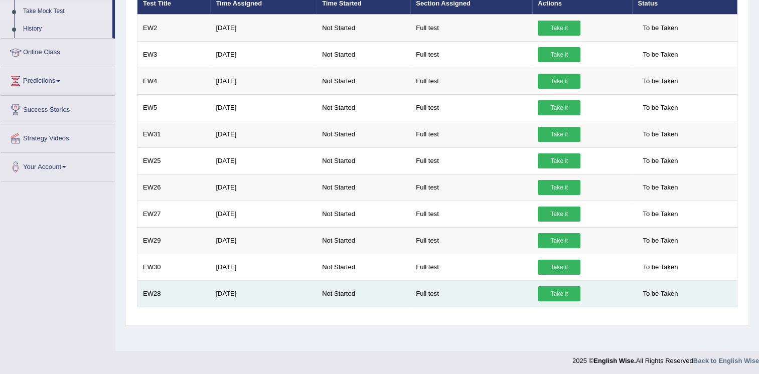
click at [552, 294] on link "Take it" at bounding box center [558, 293] width 43 height 15
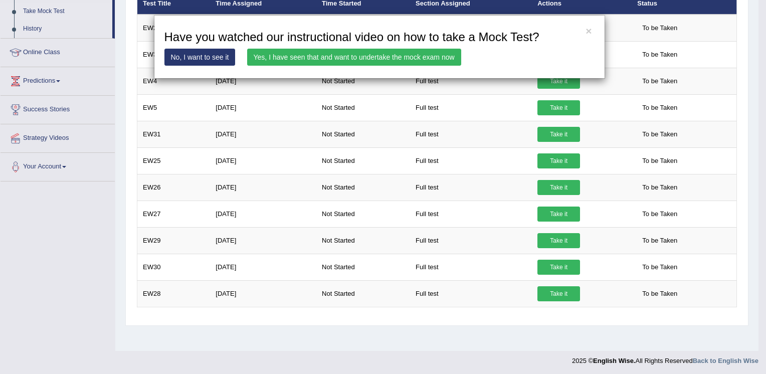
click at [318, 59] on link "Yes, I have seen that and want to undertake the mock exam now" at bounding box center [354, 57] width 214 height 17
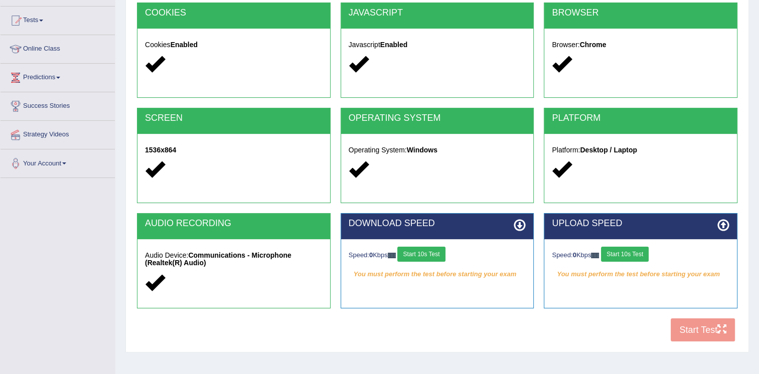
click at [436, 254] on button "Start 10s Test" at bounding box center [421, 254] width 48 height 15
click at [599, 255] on img at bounding box center [595, 256] width 8 height 6
click at [616, 253] on button "Start 10s Test" at bounding box center [625, 254] width 48 height 15
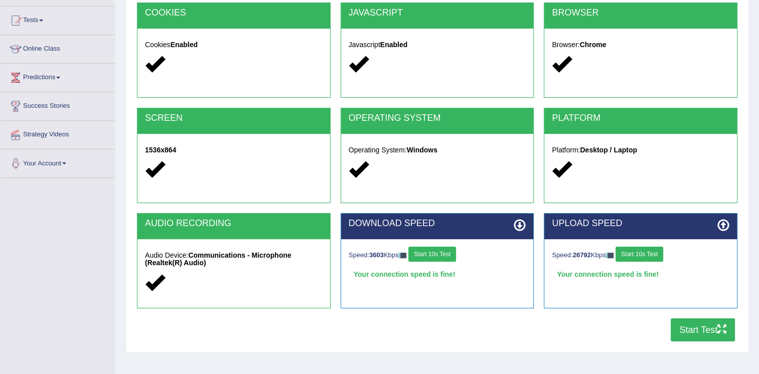
click at [693, 327] on button "Start Test" at bounding box center [702, 329] width 64 height 23
click at [730, 327] on button "Start Test" at bounding box center [702, 329] width 64 height 23
click at [717, 327] on icon "button" at bounding box center [721, 328] width 9 height 9
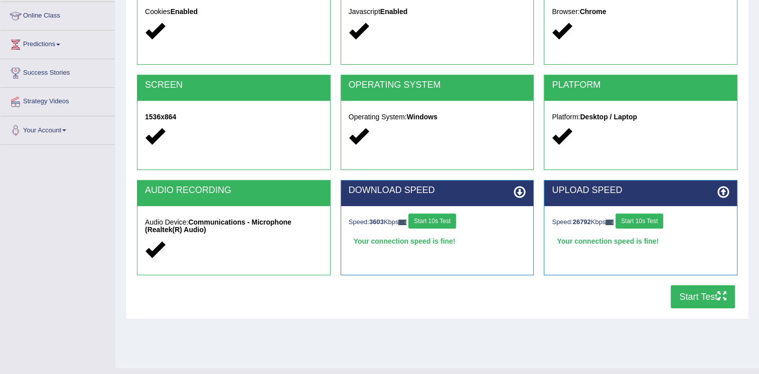
scroll to position [150, 0]
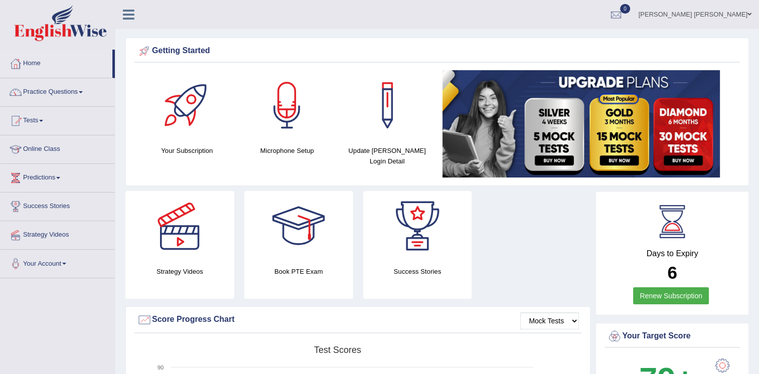
click at [523, 279] on div "Strategy Videos Book PTE Exam Success Stories" at bounding box center [357, 248] width 475 height 115
click at [623, 13] on div at bounding box center [615, 15] width 15 height 15
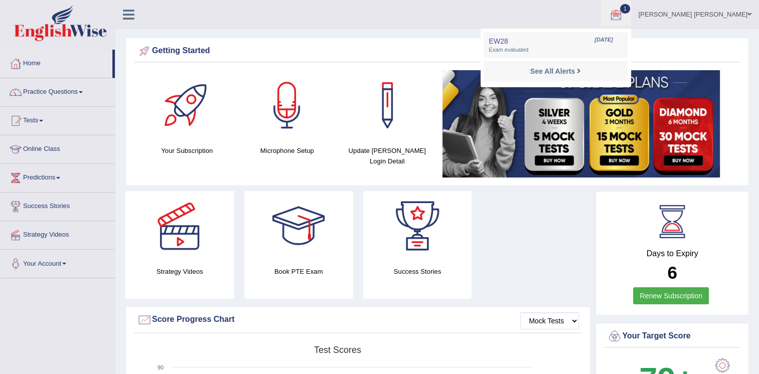
drag, startPoint x: 664, startPoint y: 31, endPoint x: 668, endPoint y: 43, distance: 12.7
click at [631, 32] on ul "EW28 [DATE] Exam evaluated See All Alerts" at bounding box center [555, 58] width 150 height 59
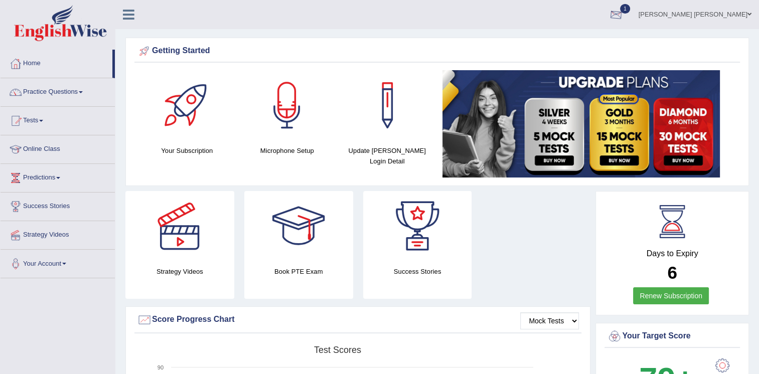
click at [631, 15] on link "1" at bounding box center [616, 13] width 30 height 26
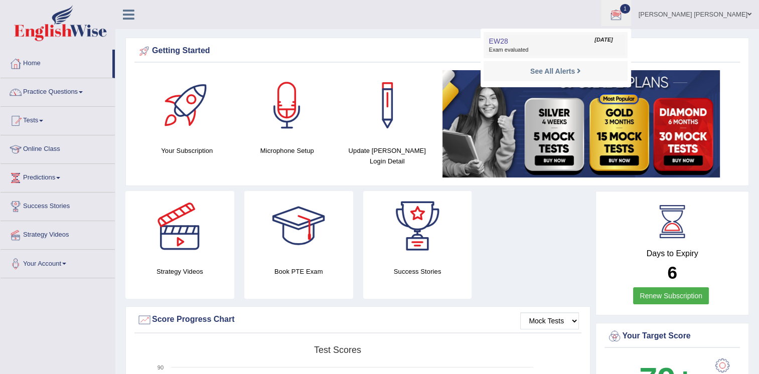
click at [624, 35] on link "EW28 Aug 13, 2025 Exam evaluated" at bounding box center [555, 45] width 138 height 21
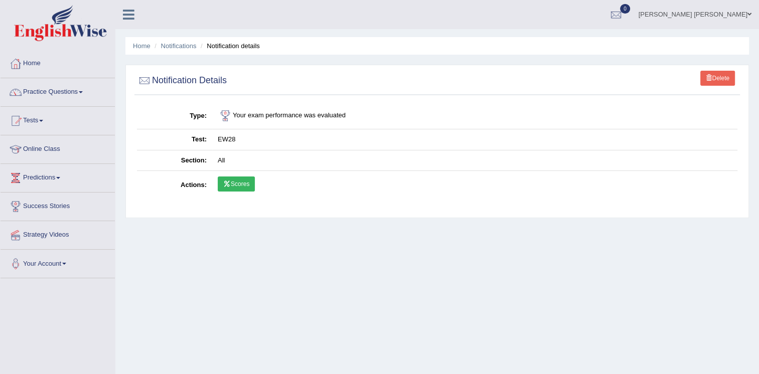
click at [221, 184] on link "Scores" at bounding box center [236, 183] width 37 height 15
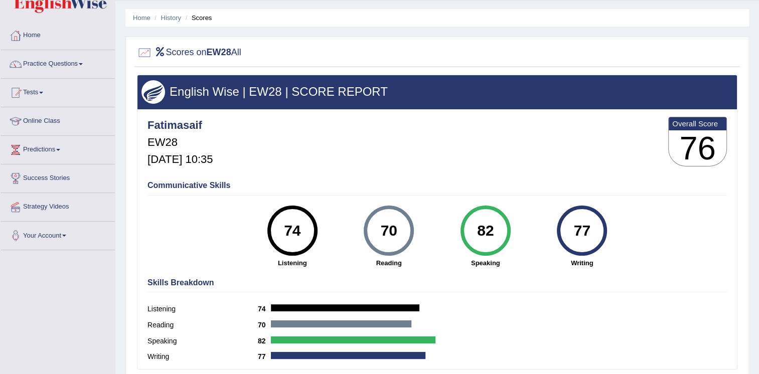
scroll to position [50, 0]
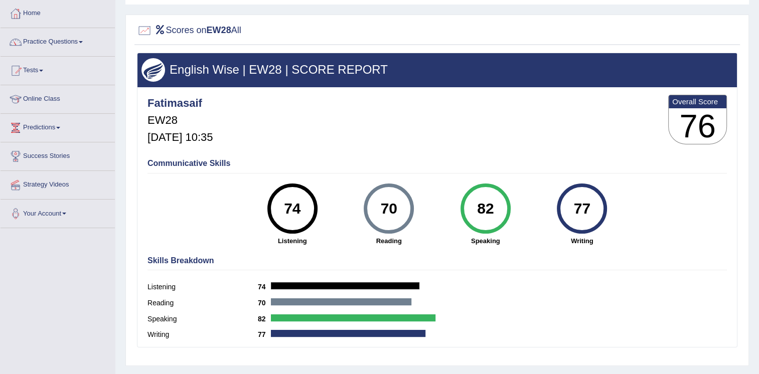
click at [176, 169] on div "Communicative Skills 74 Listening 70 [GEOGRAPHIC_DATA] 82 Speaking 77 Writing" at bounding box center [437, 201] width 584 height 95
click at [167, 139] on h5 "Aug 13, 2025, 10:35" at bounding box center [179, 137] width 65 height 12
click at [289, 132] on div "Fatimasaif EW28 Aug 13, 2025, 10:35 Overall Score 76" at bounding box center [437, 122] width 584 height 60
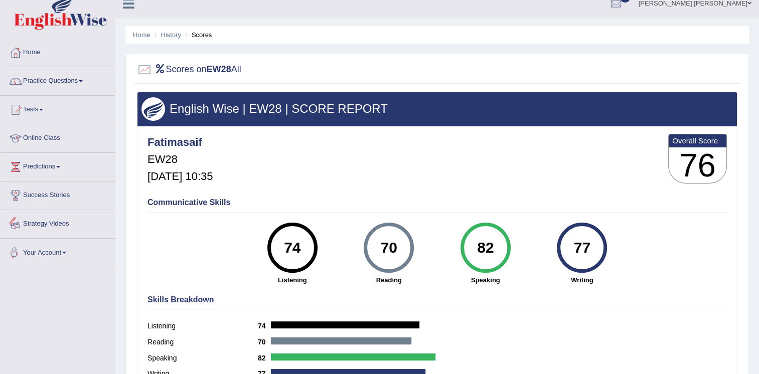
scroll to position [0, 0]
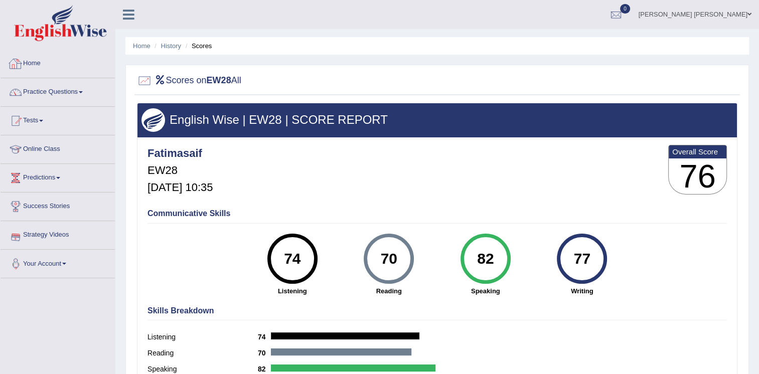
click at [27, 61] on link "Home" at bounding box center [58, 62] width 114 height 25
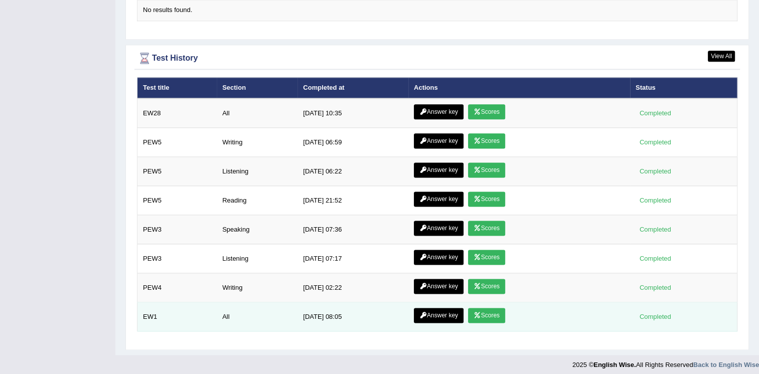
click at [470, 310] on link "Scores" at bounding box center [486, 315] width 37 height 15
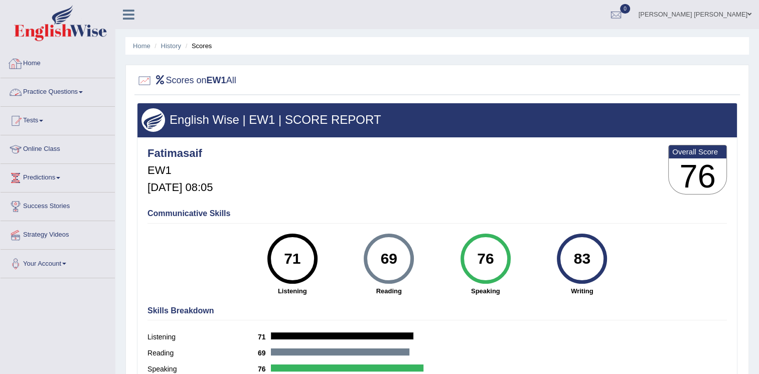
click at [34, 70] on link "Home" at bounding box center [58, 62] width 114 height 25
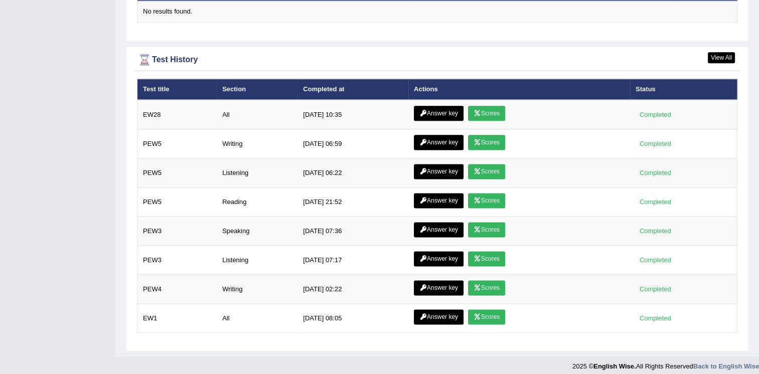
scroll to position [1281, 0]
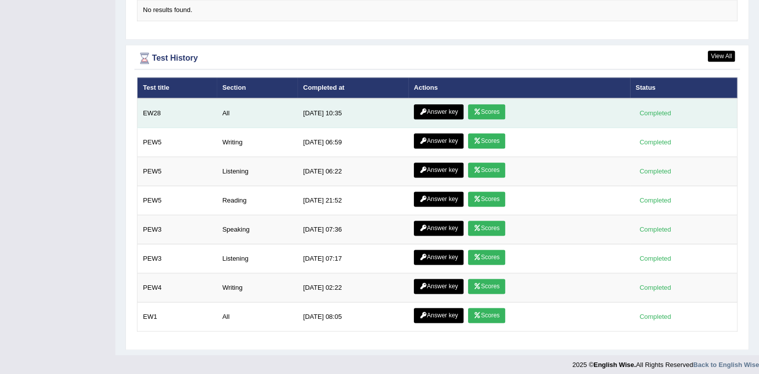
click at [445, 104] on link "Answer key" at bounding box center [439, 111] width 50 height 15
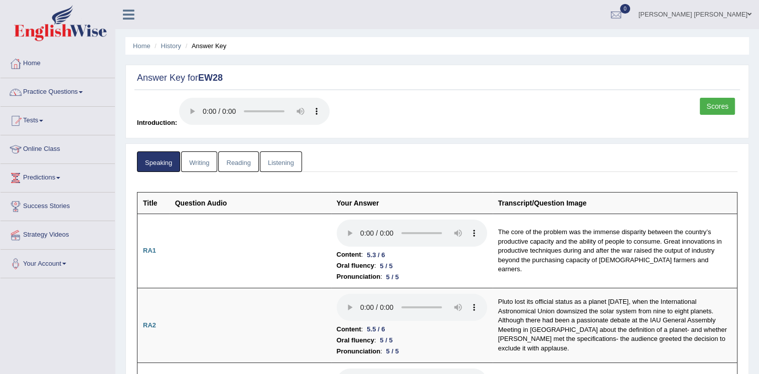
click at [197, 164] on link "Writing" at bounding box center [199, 161] width 36 height 21
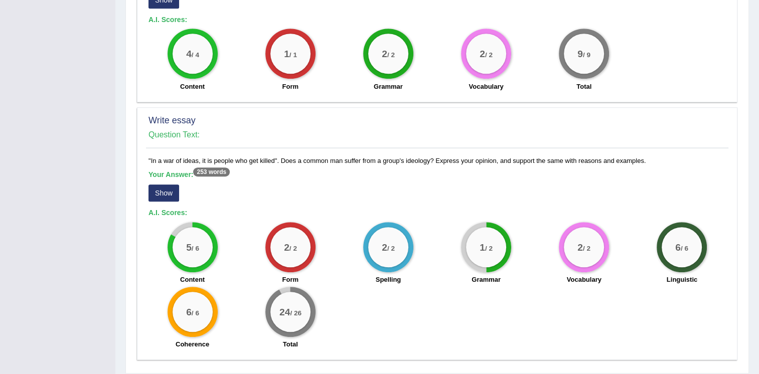
scroll to position [652, 0]
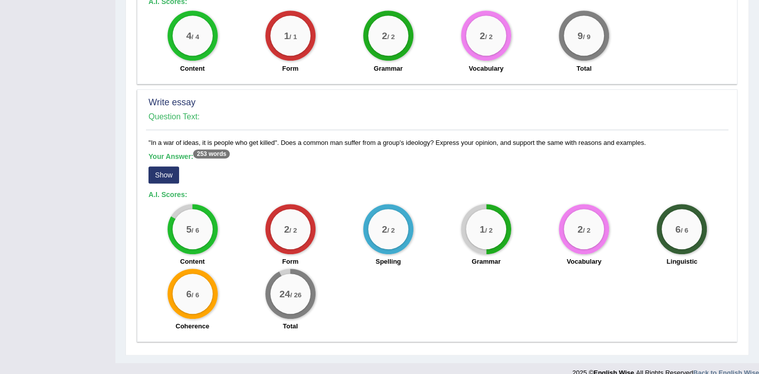
click at [221, 154] on sup "253 words" at bounding box center [211, 153] width 37 height 9
click at [161, 170] on button "Show" at bounding box center [163, 174] width 31 height 17
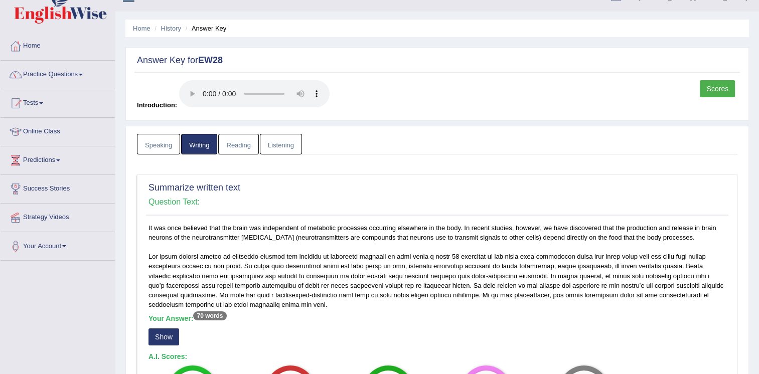
scroll to position [0, 0]
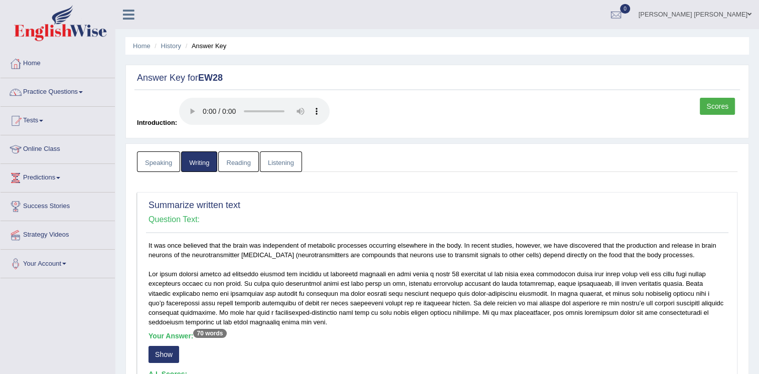
click at [249, 162] on link "Reading" at bounding box center [238, 161] width 40 height 21
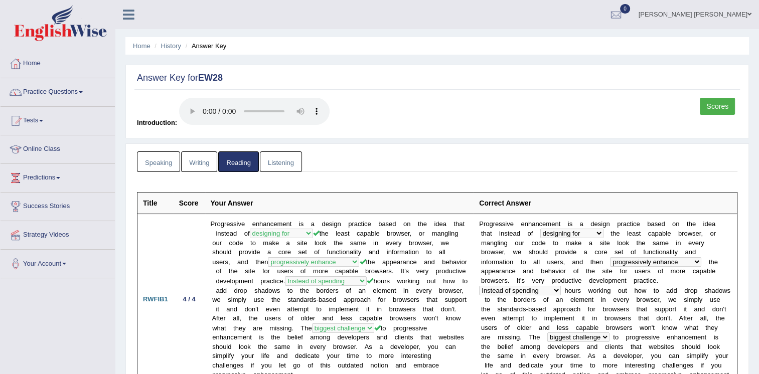
drag, startPoint x: 282, startPoint y: 149, endPoint x: 284, endPoint y: 160, distance: 11.3
click at [287, 167] on link "Listening" at bounding box center [281, 161] width 42 height 21
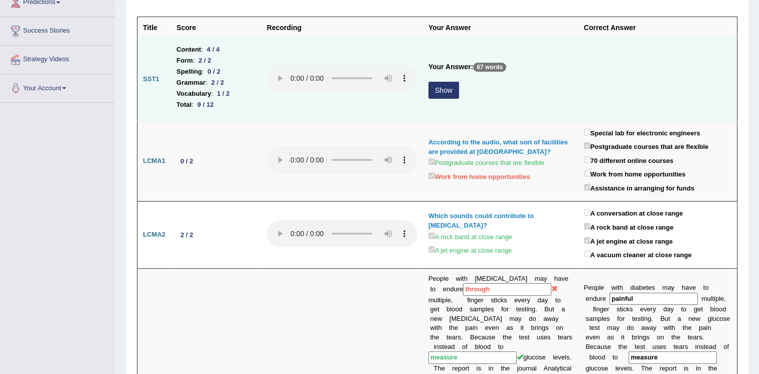
scroll to position [201, 0]
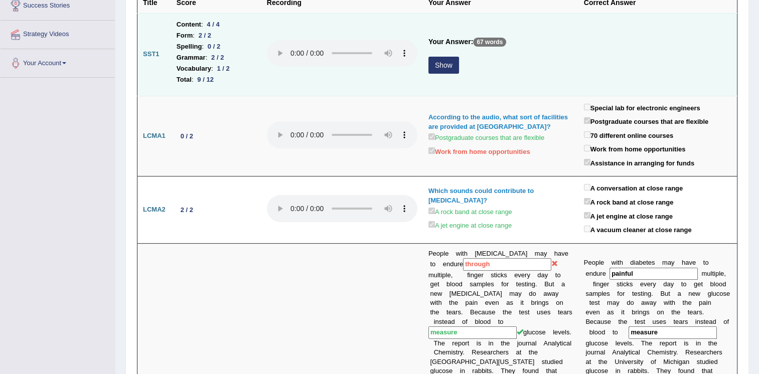
click at [446, 63] on button "Show" at bounding box center [443, 65] width 31 height 17
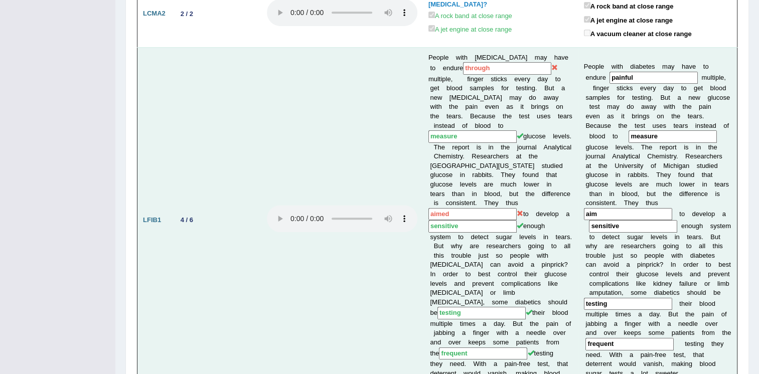
scroll to position [501, 0]
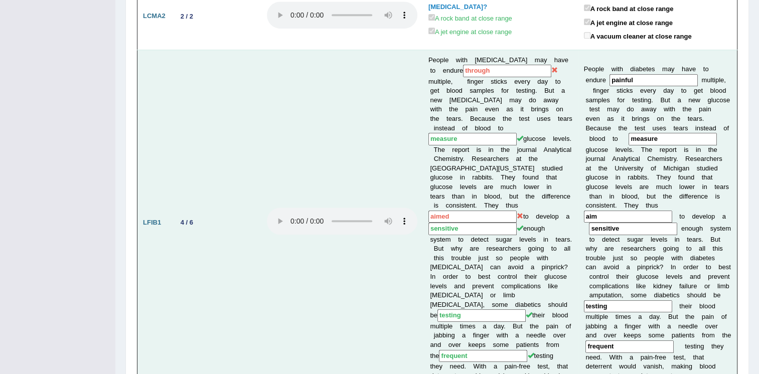
drag, startPoint x: 404, startPoint y: 208, endPoint x: 379, endPoint y: 217, distance: 26.8
click at [379, 217] on td at bounding box center [341, 223] width 161 height 346
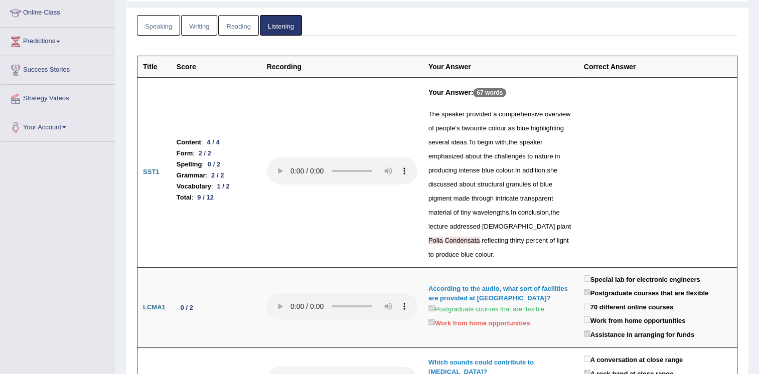
scroll to position [0, 0]
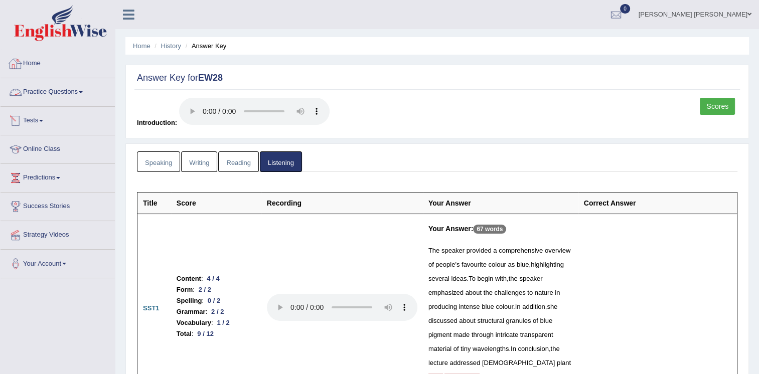
click at [37, 67] on link "Home" at bounding box center [58, 62] width 114 height 25
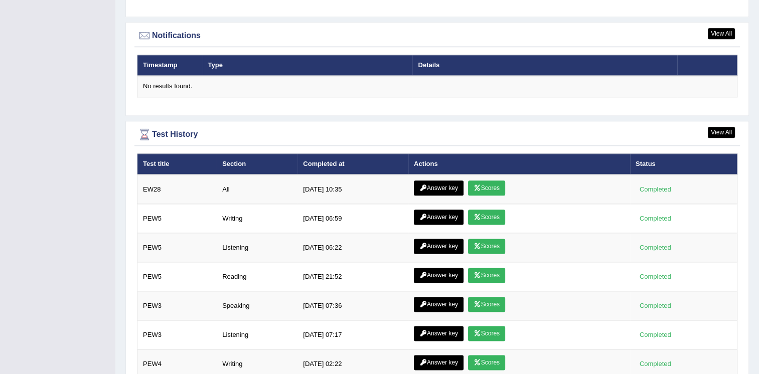
scroll to position [1262, 0]
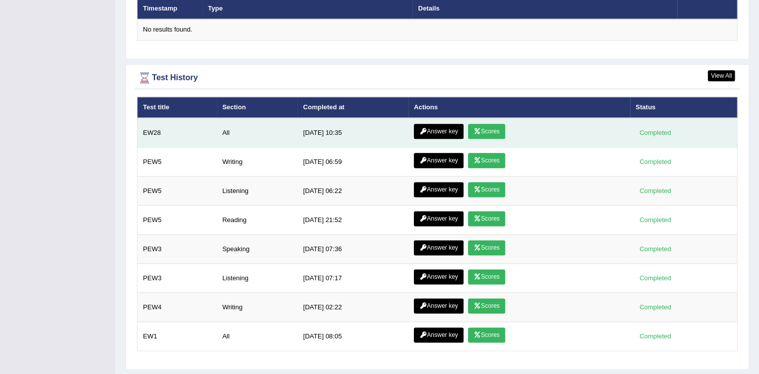
click at [489, 129] on link "Scores" at bounding box center [486, 131] width 37 height 15
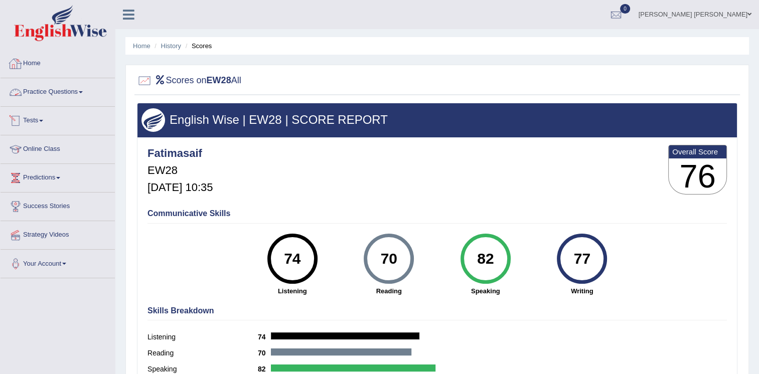
click at [5, 63] on link "Home" at bounding box center [58, 62] width 114 height 25
